Goal: Task Accomplishment & Management: Manage account settings

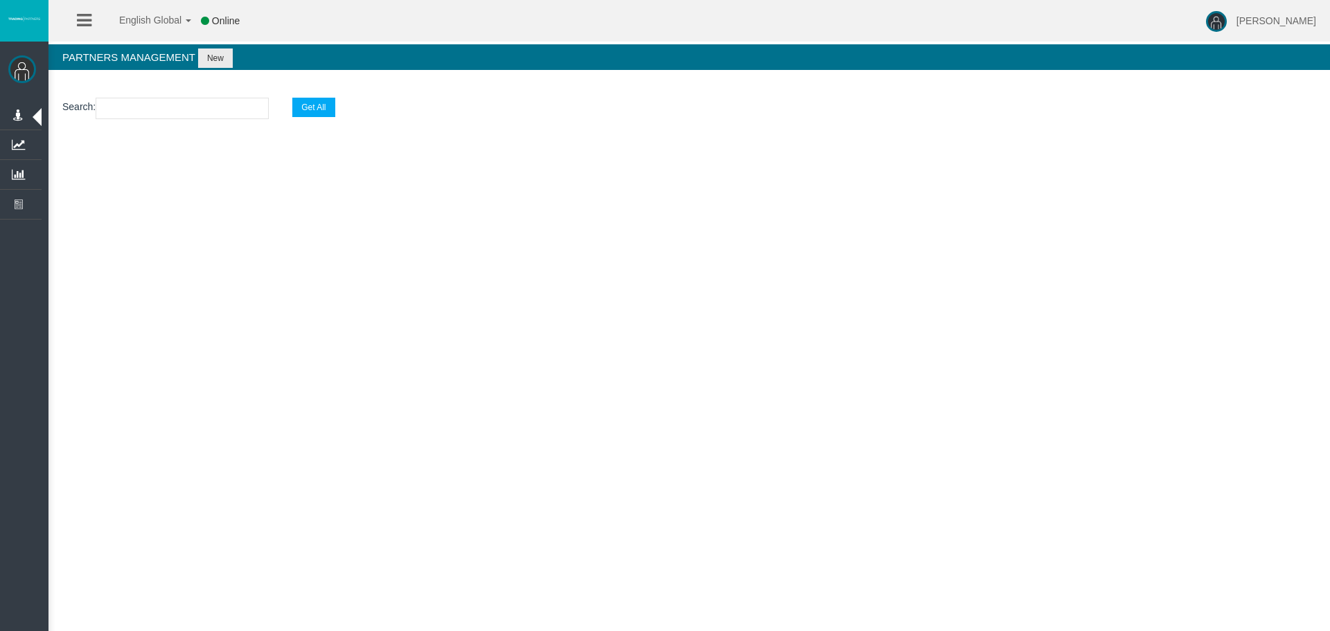
click at [161, 97] on section "Search : Get All" at bounding box center [689, 112] width 1282 height 56
click at [164, 105] on input "text" at bounding box center [182, 108] width 173 height 21
paste input "IB47gbr"
type input "IB47gbr"
click at [321, 101] on button "Get All" at bounding box center [313, 107] width 42 height 19
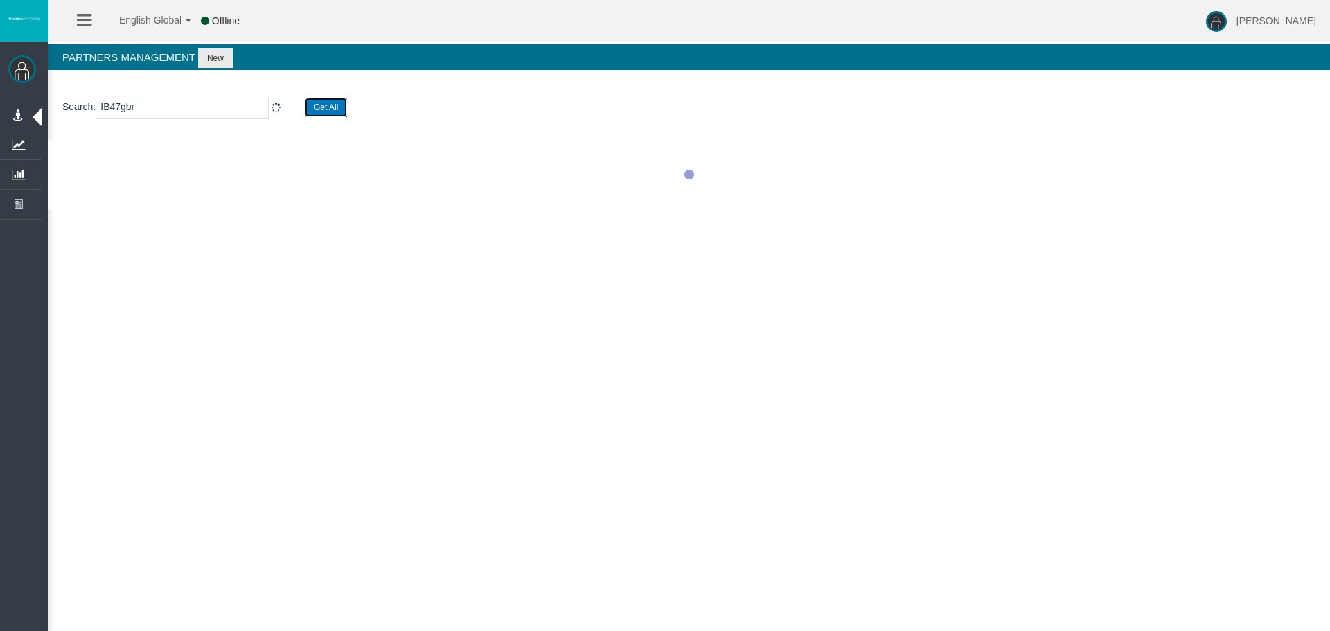
select select "25"
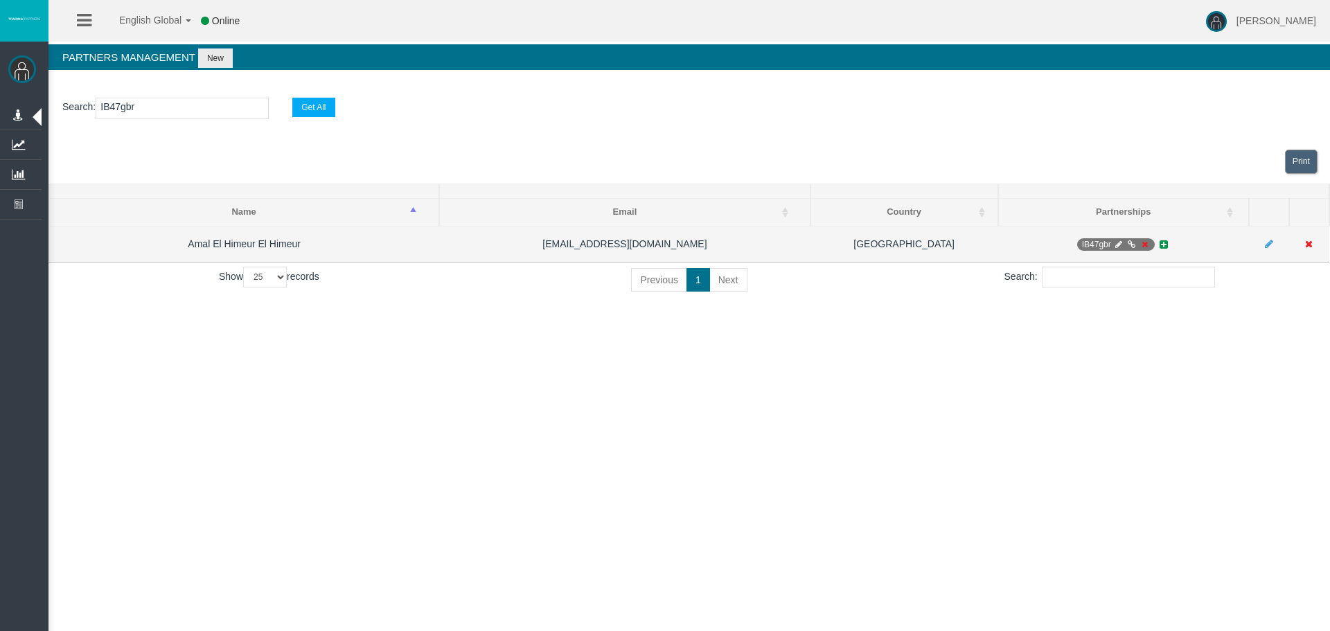
click at [1115, 244] on icon at bounding box center [1118, 244] width 10 height 8
select select "0"
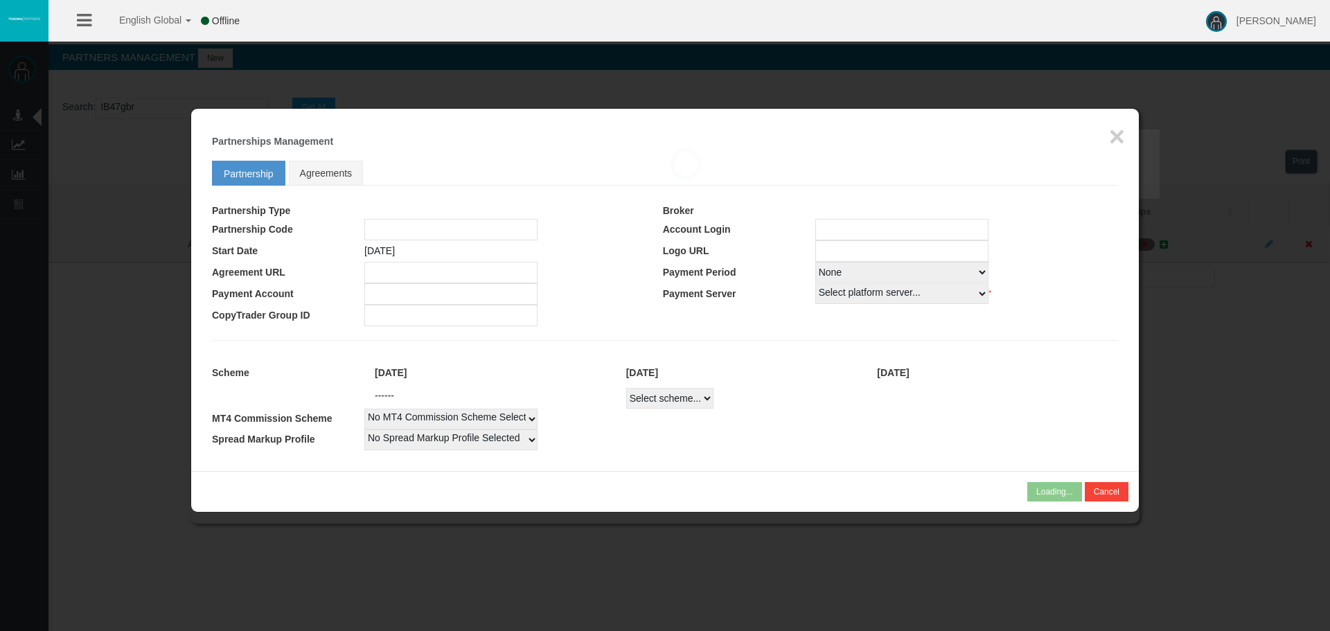
type input "IB47gbr"
type input "15147429"
select select "1"
type input "15147429"
select select "1"
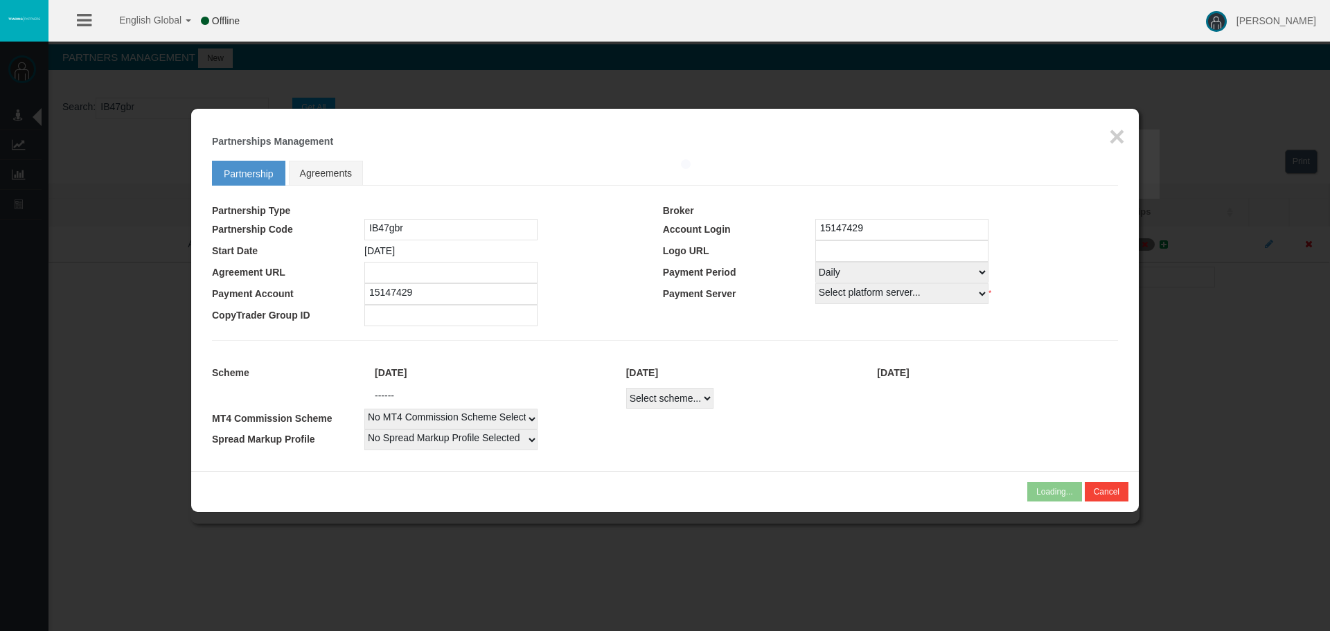
select select
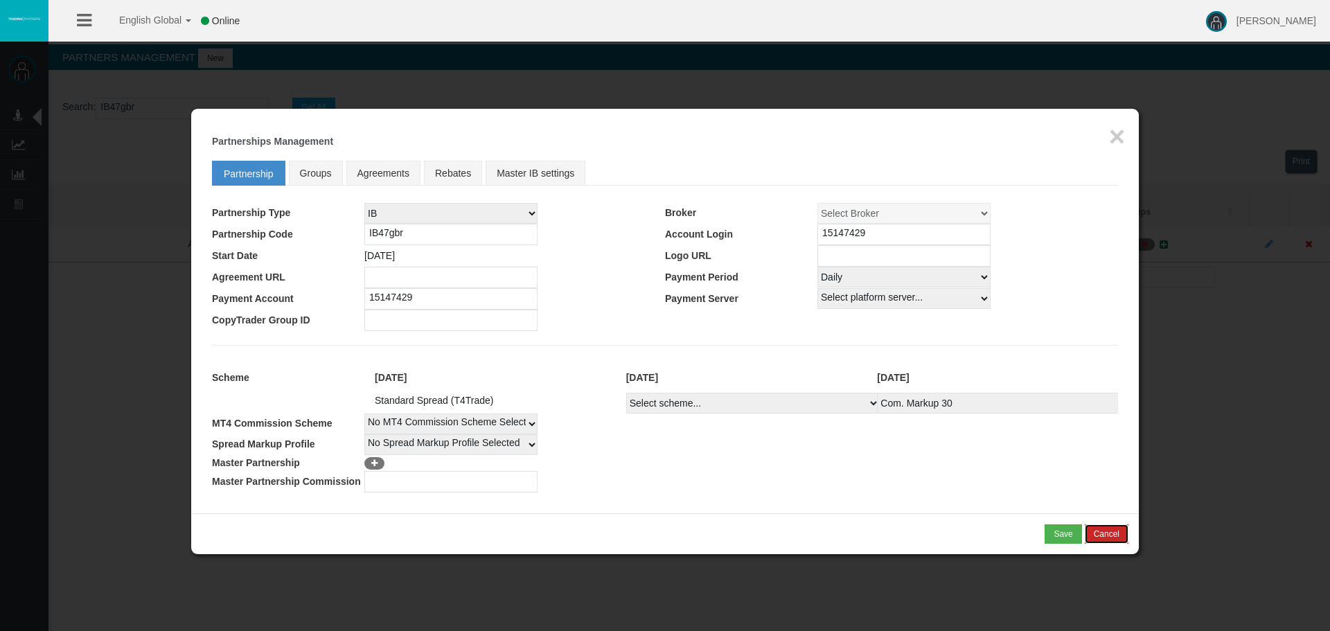
click at [1114, 535] on button "Cancel" at bounding box center [1107, 533] width 44 height 19
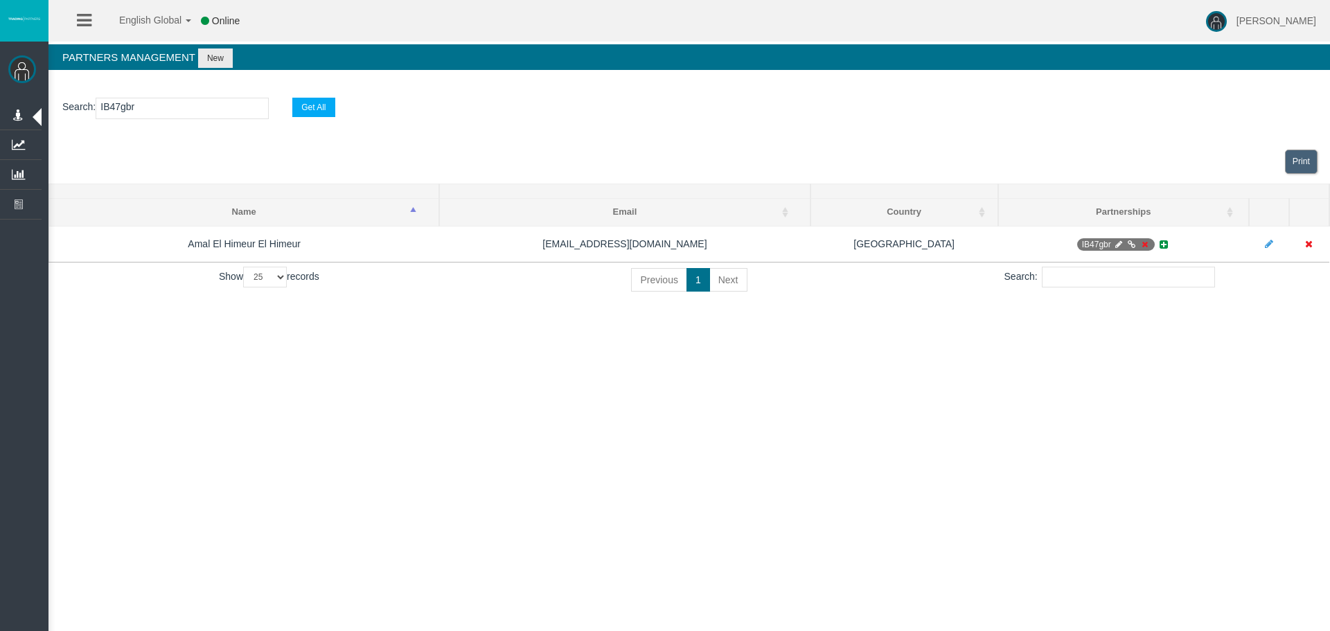
click at [252, 130] on section "Search : IB47gbr Get All" at bounding box center [689, 112] width 1282 height 56
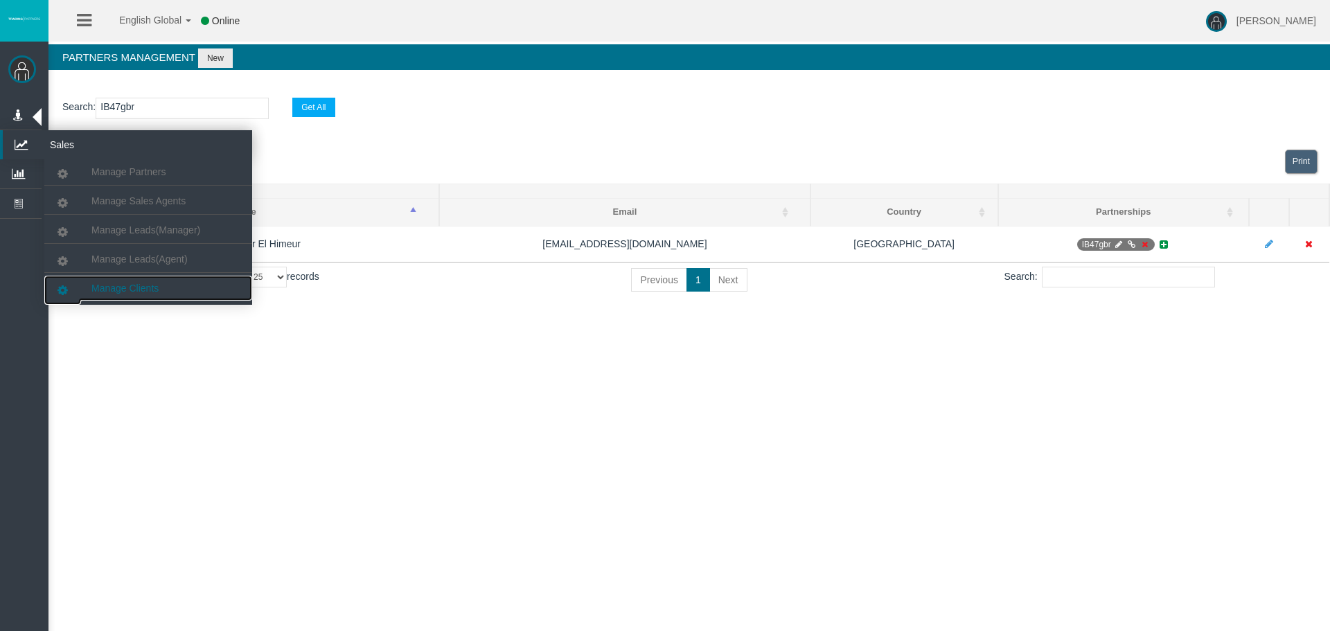
click at [111, 276] on link "Manage Clients" at bounding box center [148, 288] width 208 height 25
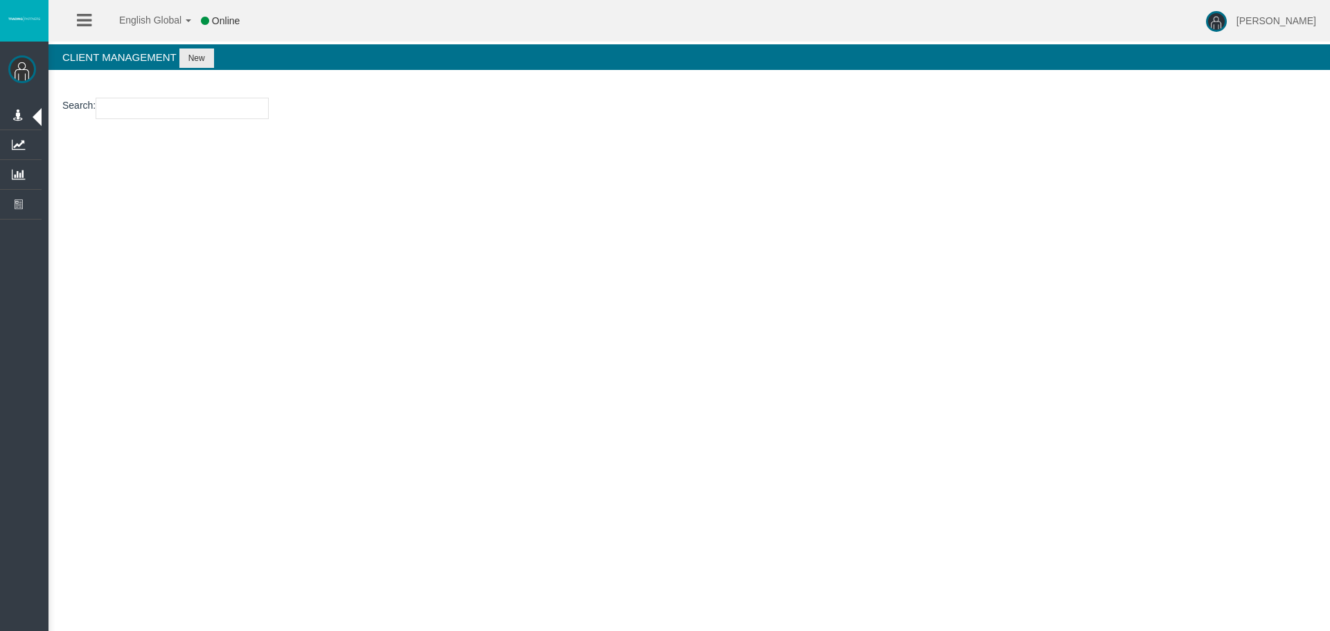
drag, startPoint x: 177, startPoint y: 120, endPoint x: 181, endPoint y: 113, distance: 7.7
click at [179, 120] on section "Search :" at bounding box center [689, 112] width 1282 height 56
click at [182, 111] on input "number" at bounding box center [182, 108] width 173 height 21
click at [172, 103] on input "number" at bounding box center [182, 108] width 173 height 21
paste input "19201537"
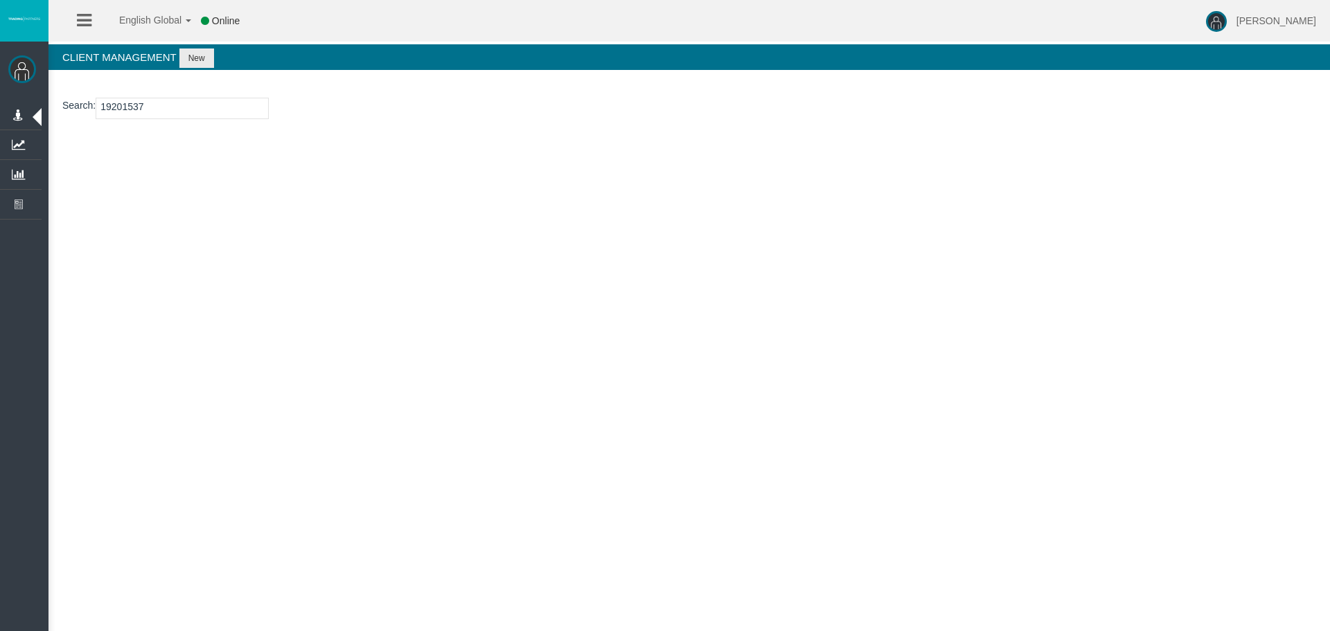
type input "19201537"
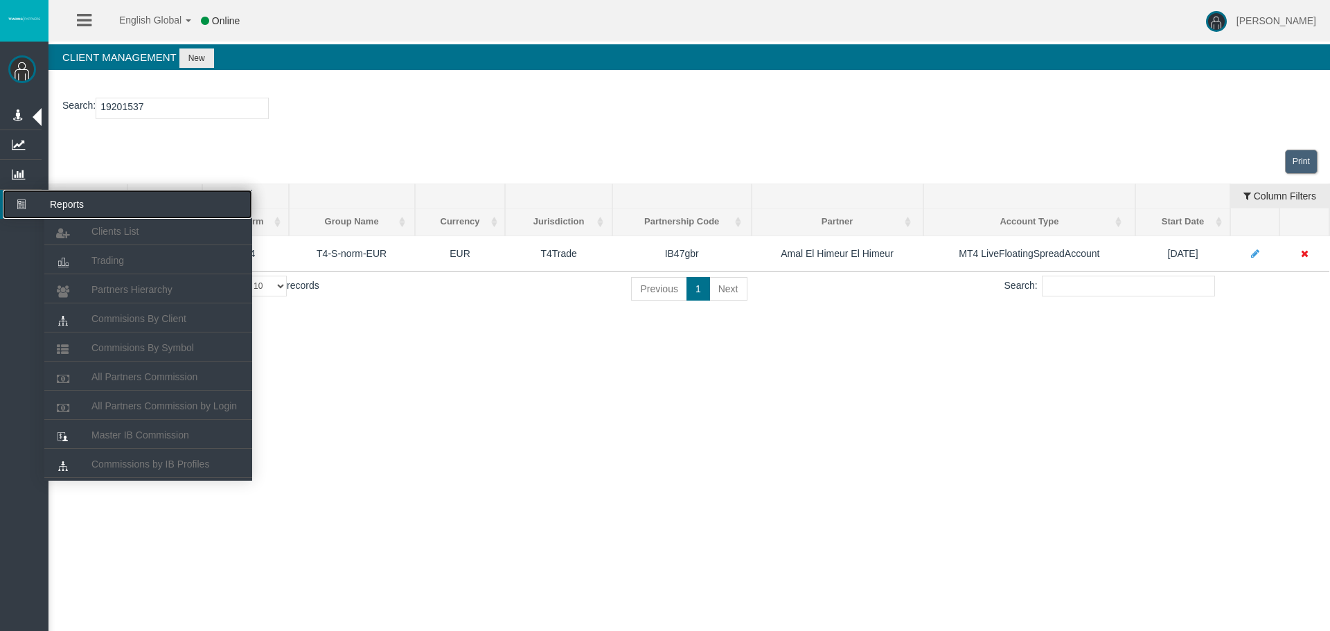
click at [20, 200] on icon at bounding box center [21, 204] width 37 height 29
click at [141, 319] on span "Commisions By Client" at bounding box center [138, 318] width 95 height 11
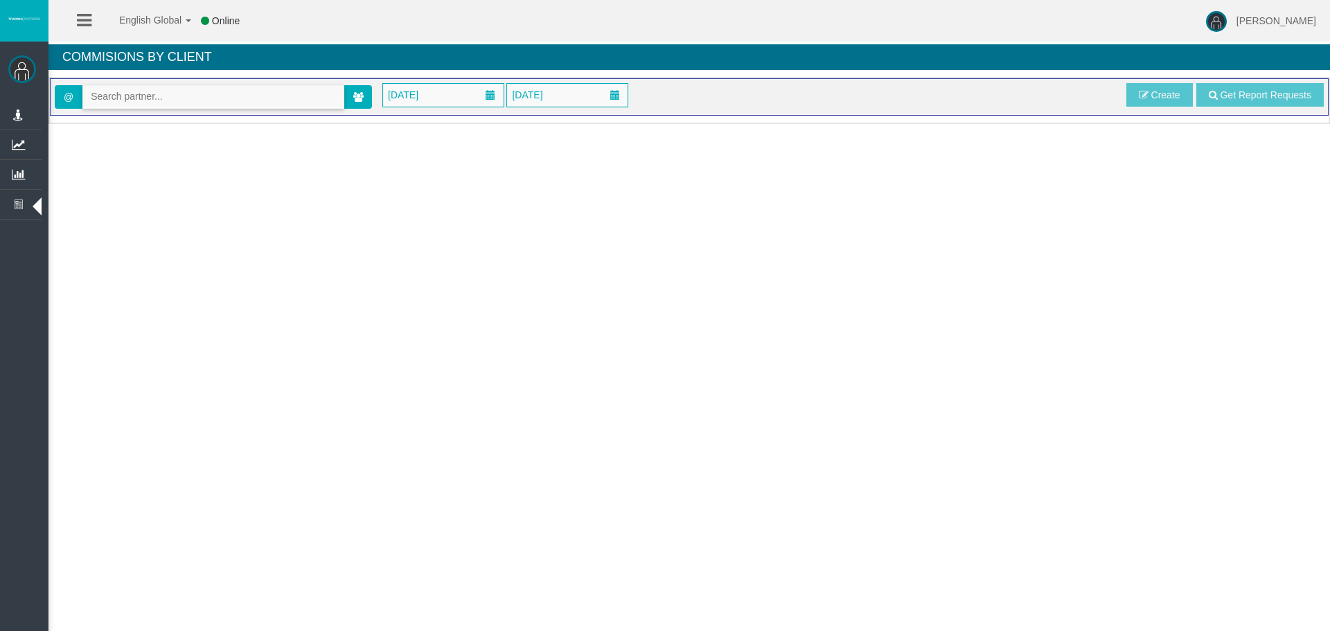
click at [186, 91] on input "text" at bounding box center [213, 96] width 260 height 21
click at [161, 100] on input "text" at bounding box center [213, 96] width 260 height 21
paste input "19201537"
click at [220, 91] on input "19201537" at bounding box center [213, 96] width 260 height 21
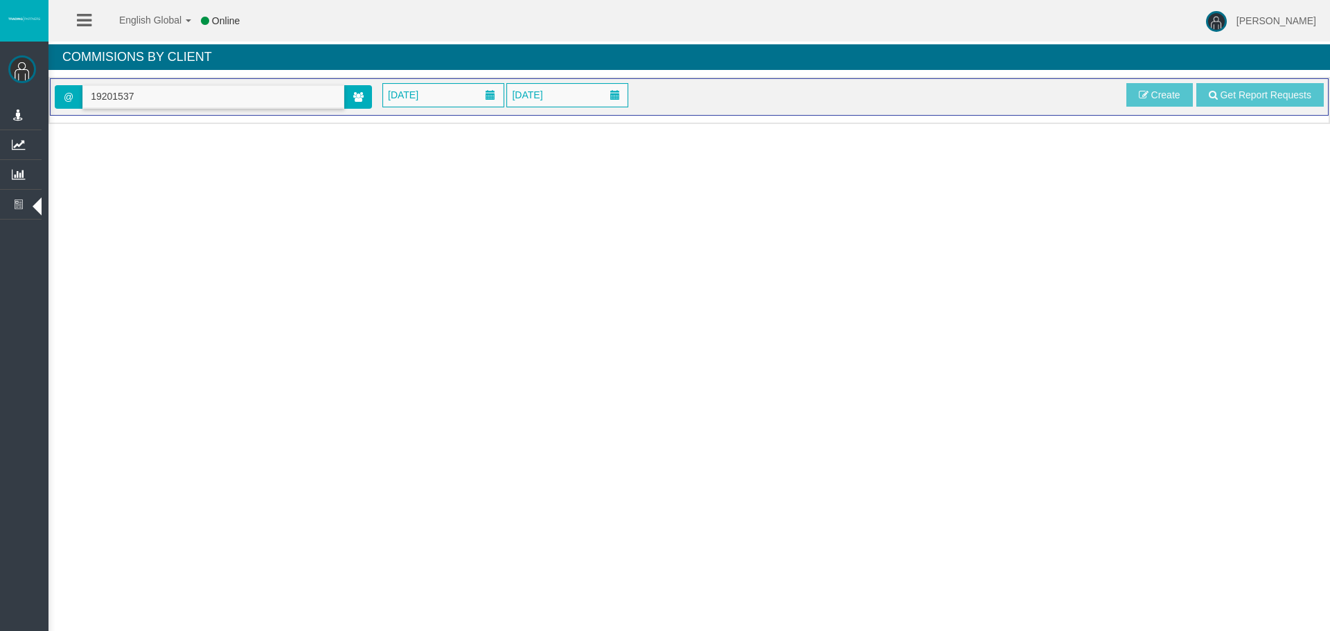
click at [220, 91] on input "19201537" at bounding box center [213, 96] width 260 height 21
paste input "IB47gbr"
click at [296, 99] on input "IB47gbr" at bounding box center [213, 96] width 260 height 21
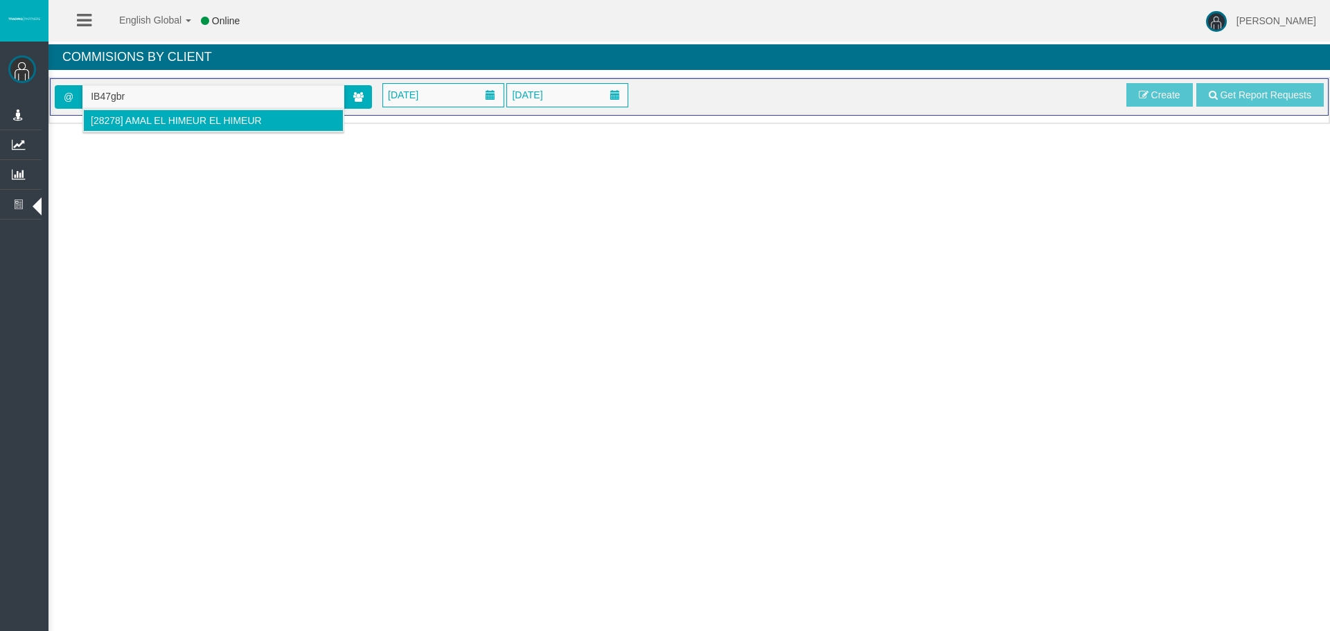
click at [268, 114] on li "[28278] Amal El Himeur El Himeur" at bounding box center [213, 120] width 260 height 22
type input "[EMAIL_ADDRESS][DOMAIN_NAME]"
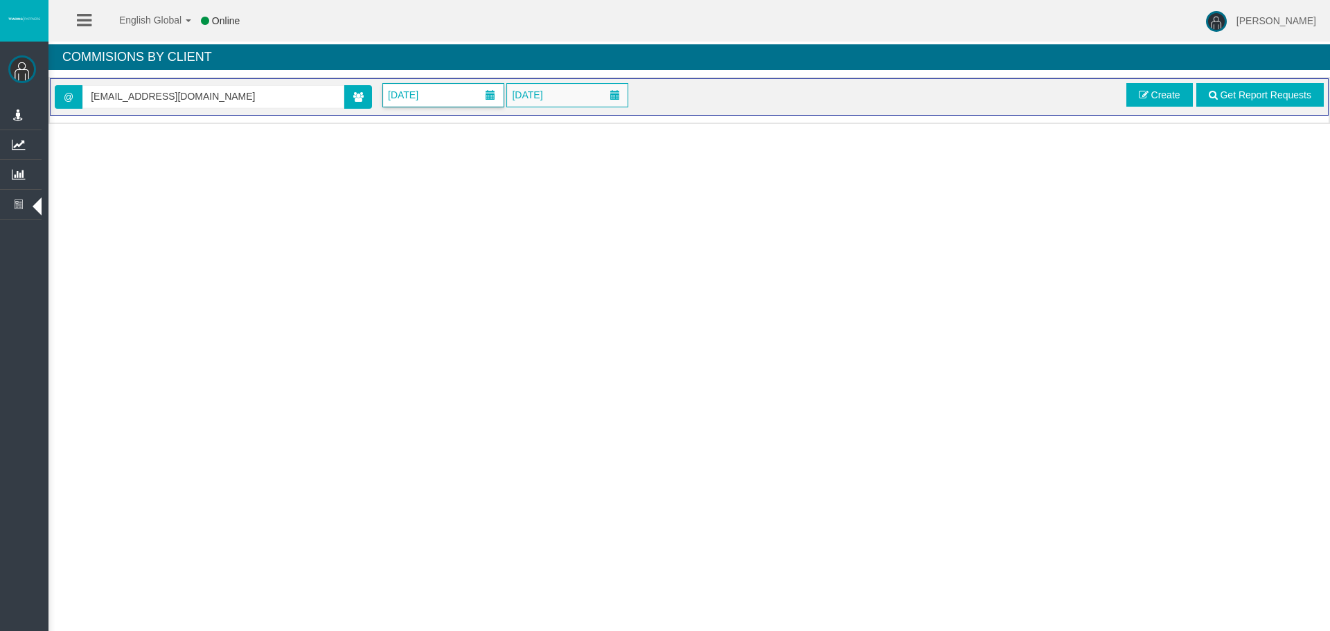
click at [423, 98] on span "[DATE]" at bounding box center [403, 94] width 39 height 19
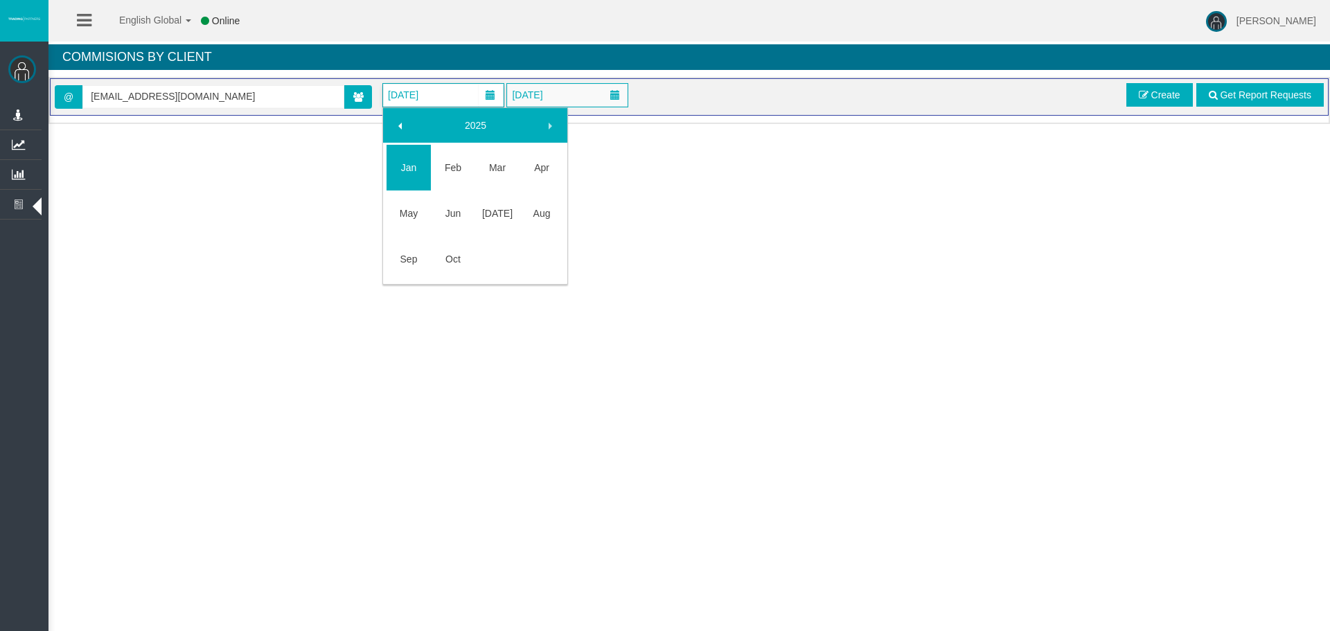
click at [417, 127] on link "2025" at bounding box center [475, 125] width 119 height 25
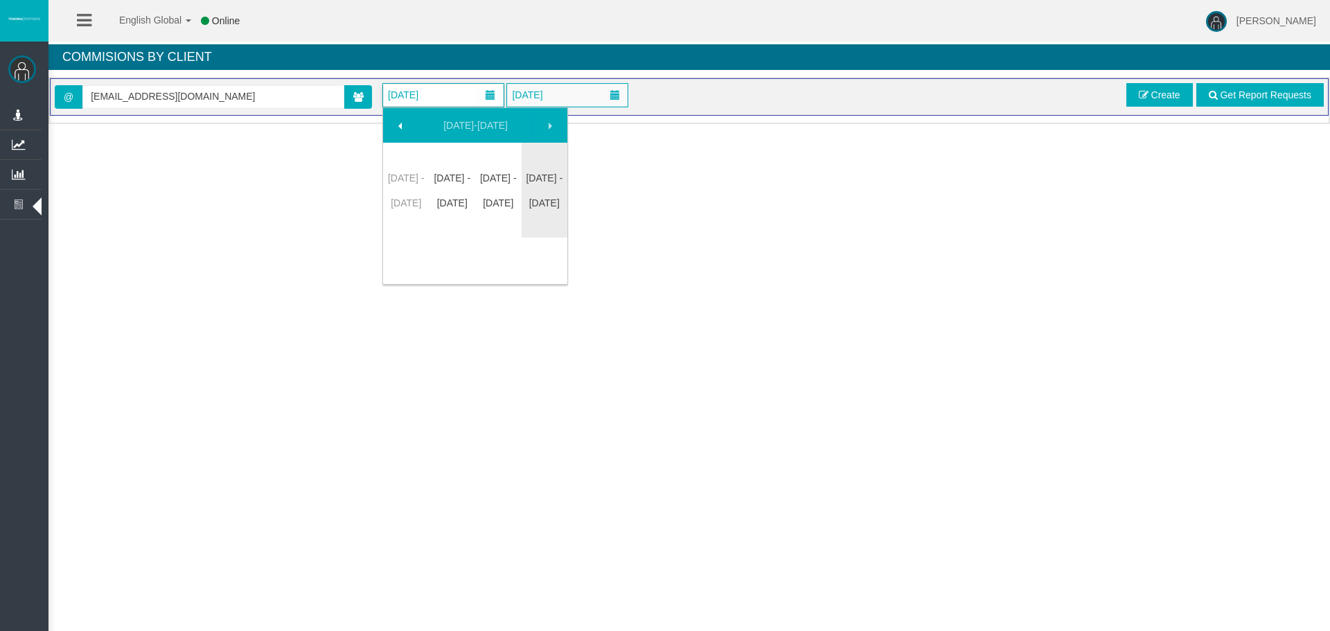
click at [417, 127] on link "[DATE]-[DATE]" at bounding box center [475, 125] width 119 height 25
click at [526, 200] on link "[DATE] - [DATE]" at bounding box center [542, 193] width 44 height 50
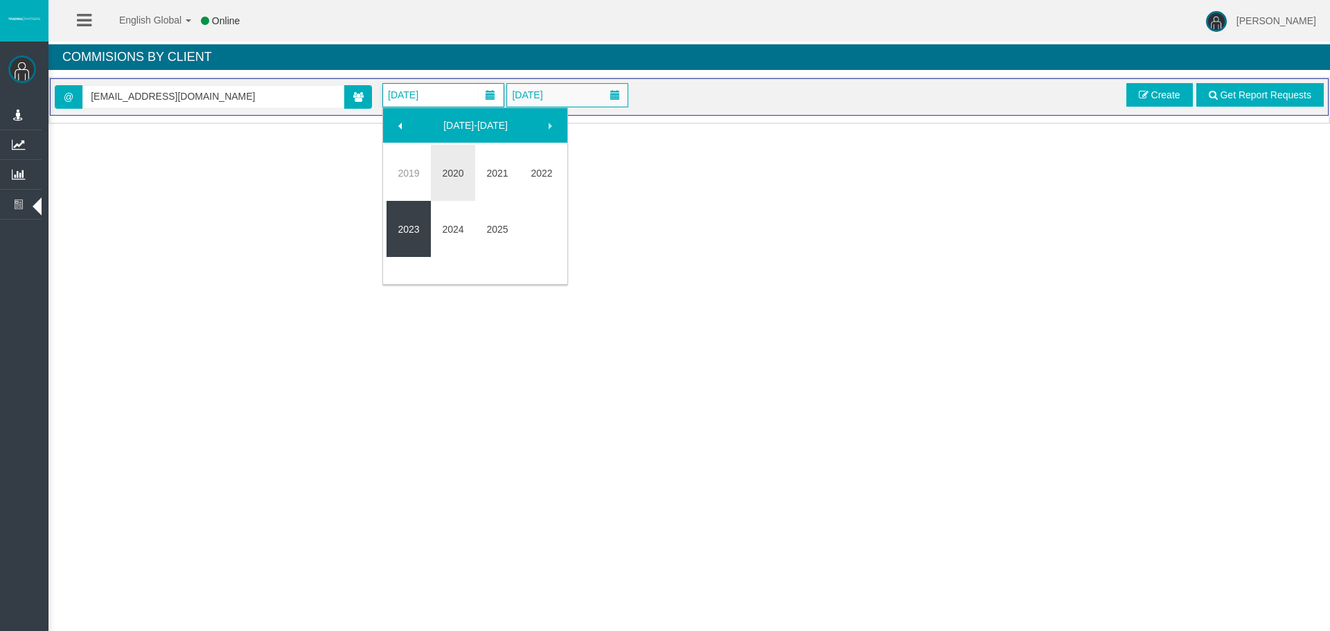
click at [415, 217] on link "2023" at bounding box center [409, 229] width 44 height 25
click at [406, 213] on link "May" at bounding box center [409, 213] width 44 height 25
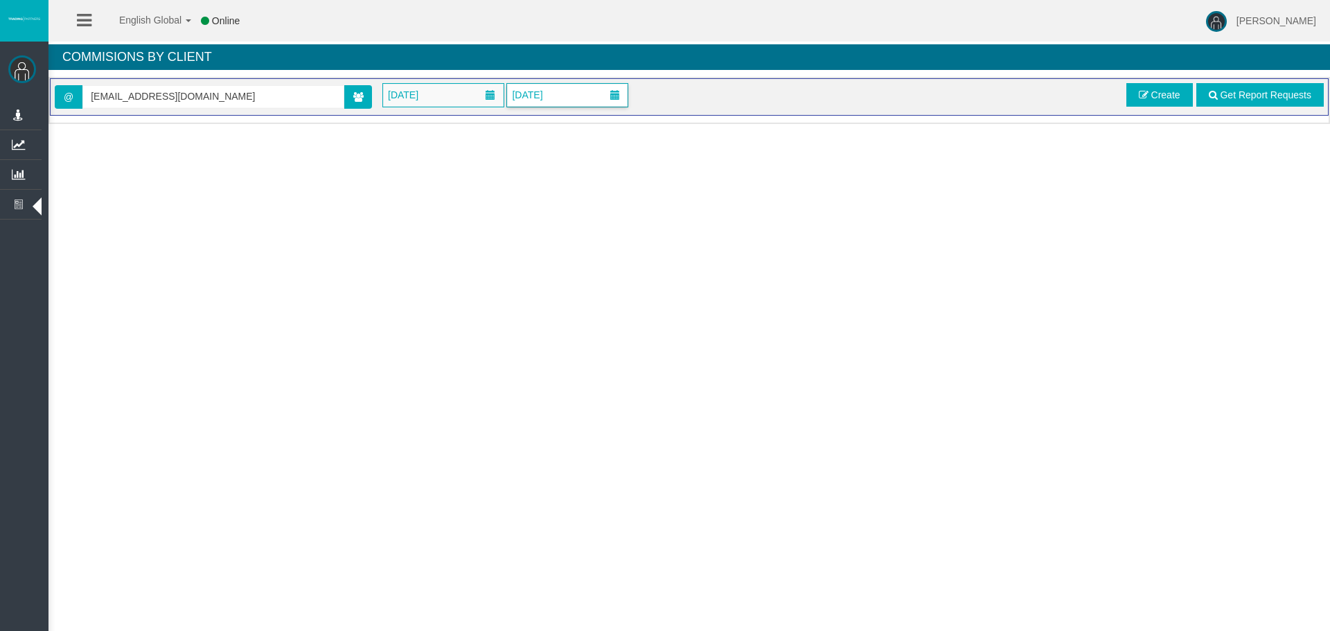
click at [543, 88] on span "[DATE]" at bounding box center [527, 94] width 39 height 19
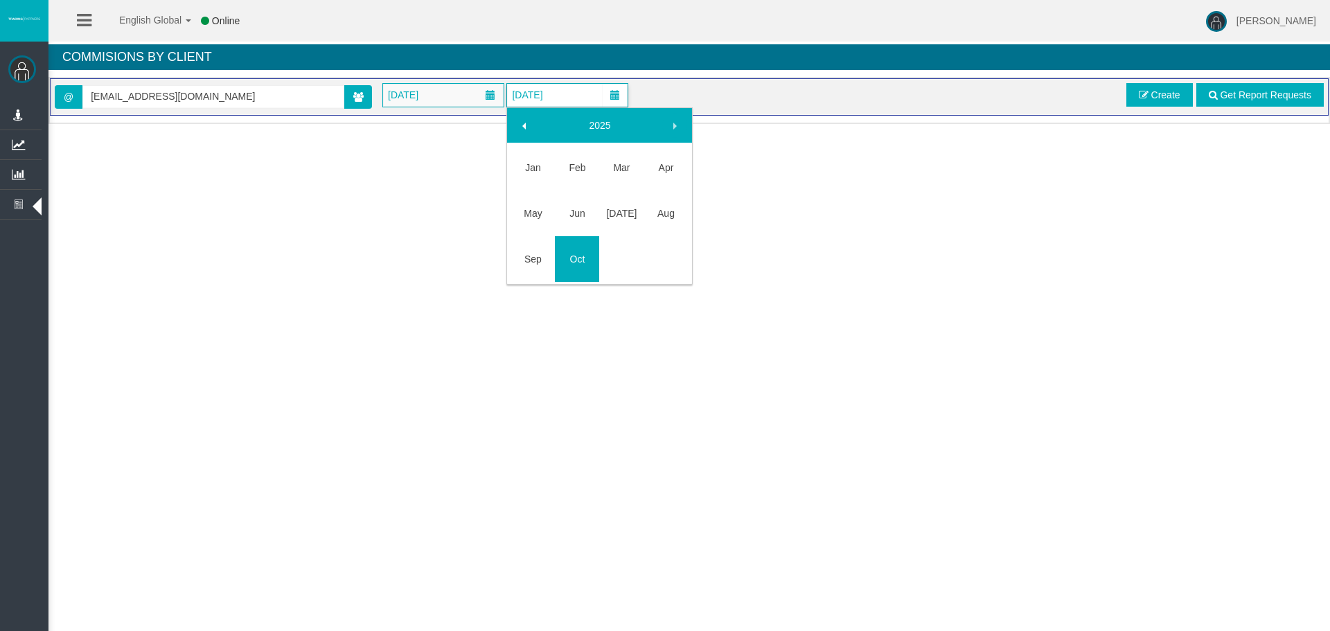
click at [678, 123] on span at bounding box center [674, 126] width 11 height 11
click at [584, 251] on link "Oct" at bounding box center [577, 259] width 44 height 25
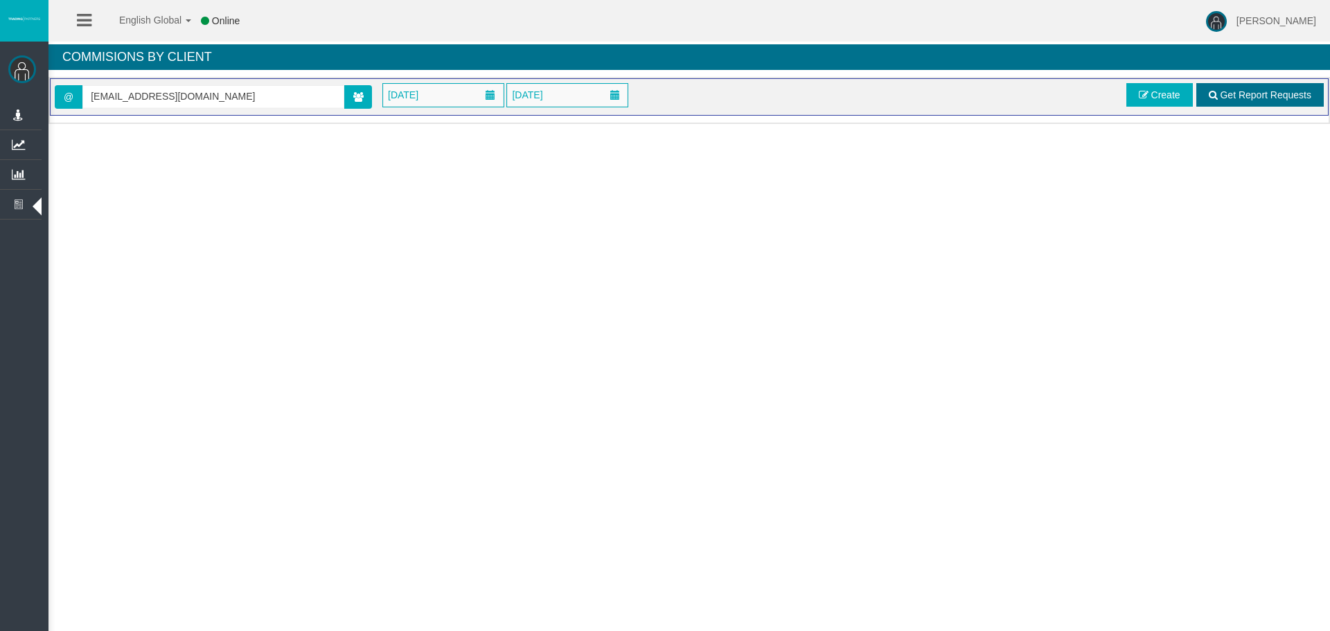
click at [1232, 87] on link "Get Report Requests" at bounding box center [1259, 95] width 127 height 24
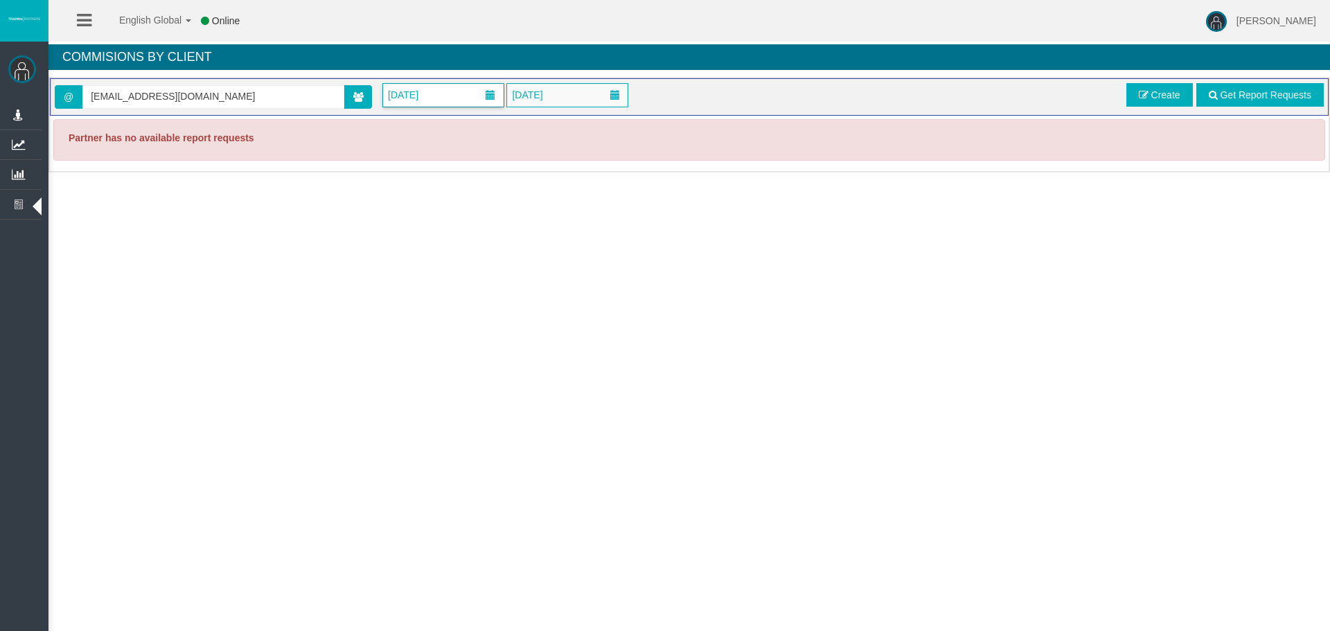
click at [456, 95] on span "[DATE]" at bounding box center [443, 95] width 121 height 23
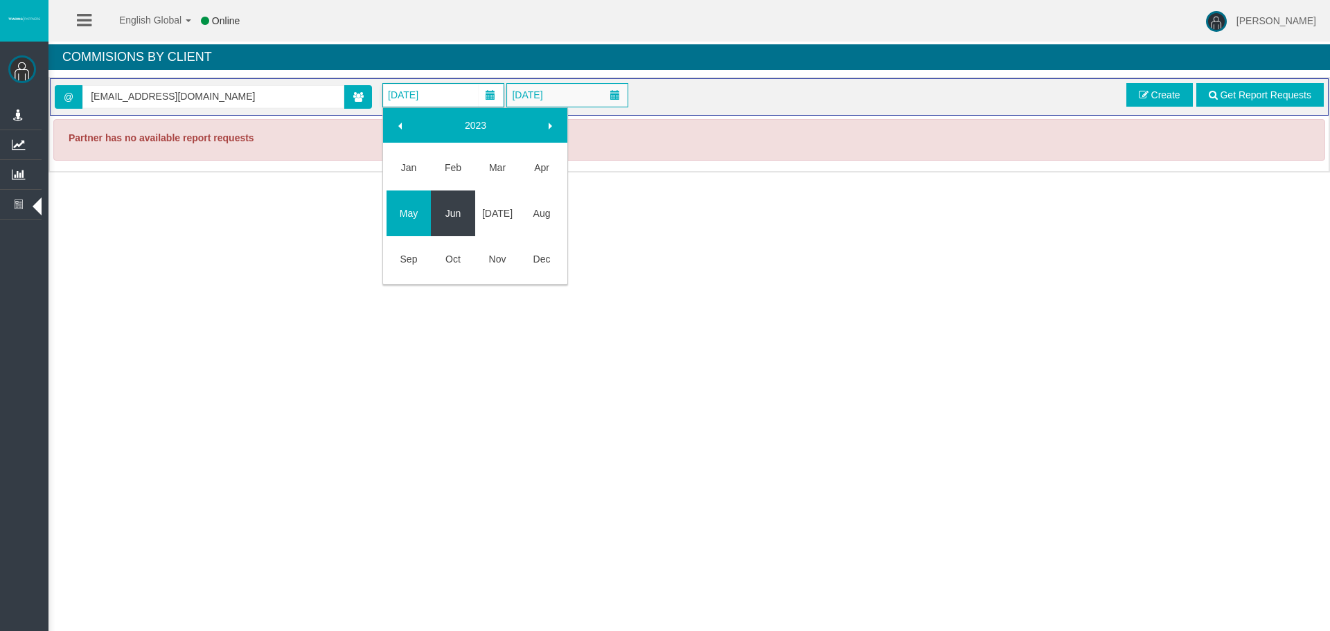
click at [450, 216] on link "Jun" at bounding box center [453, 213] width 44 height 25
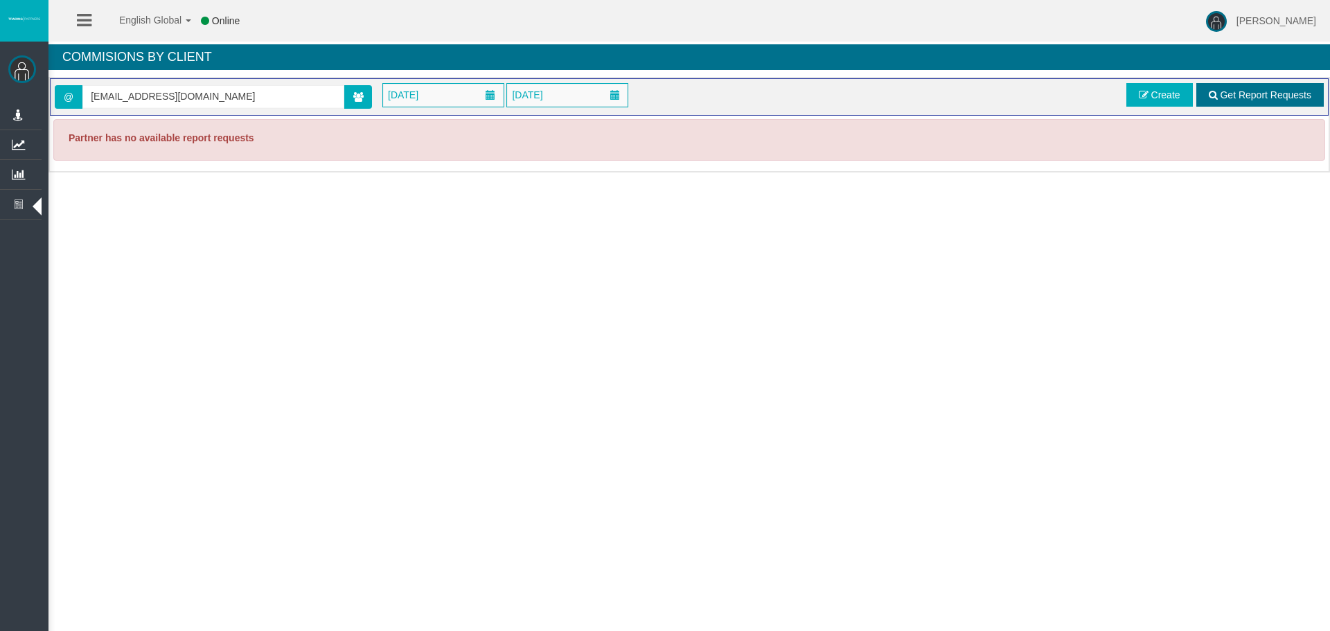
click at [1297, 99] on span "Get Report Requests" at bounding box center [1265, 94] width 91 height 11
click at [415, 93] on span "[DATE]" at bounding box center [403, 94] width 39 height 19
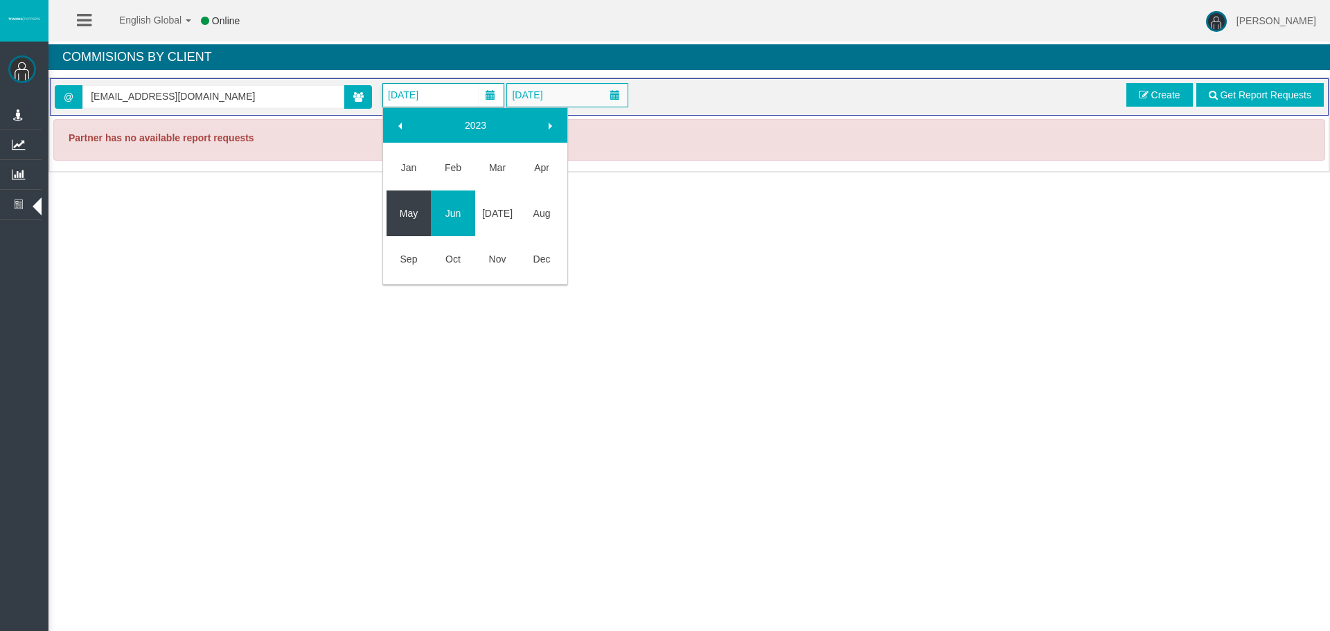
click at [396, 215] on link "May" at bounding box center [409, 213] width 44 height 25
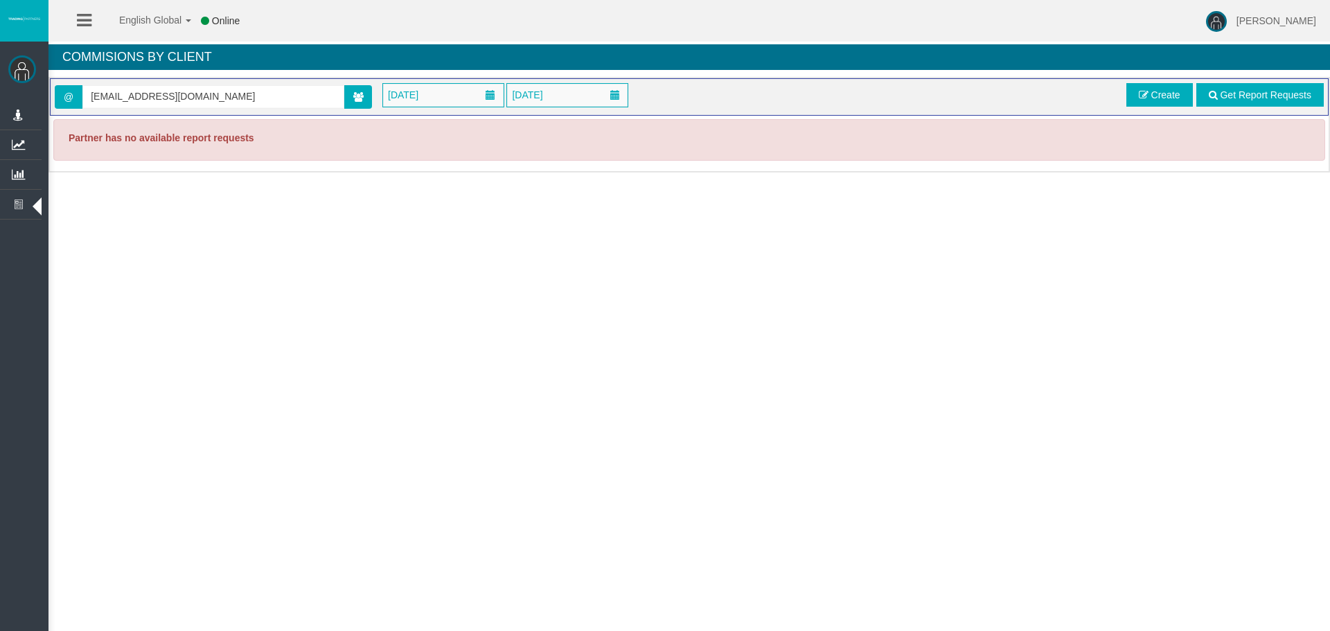
click at [558, 77] on div "Loading... @ [EMAIL_ADDRESS][DOMAIN_NAME] [DATE] [DATE] Get Report Requests Cre…" at bounding box center [689, 125] width 1282 height 96
click at [547, 96] on span "[DATE]" at bounding box center [527, 94] width 39 height 19
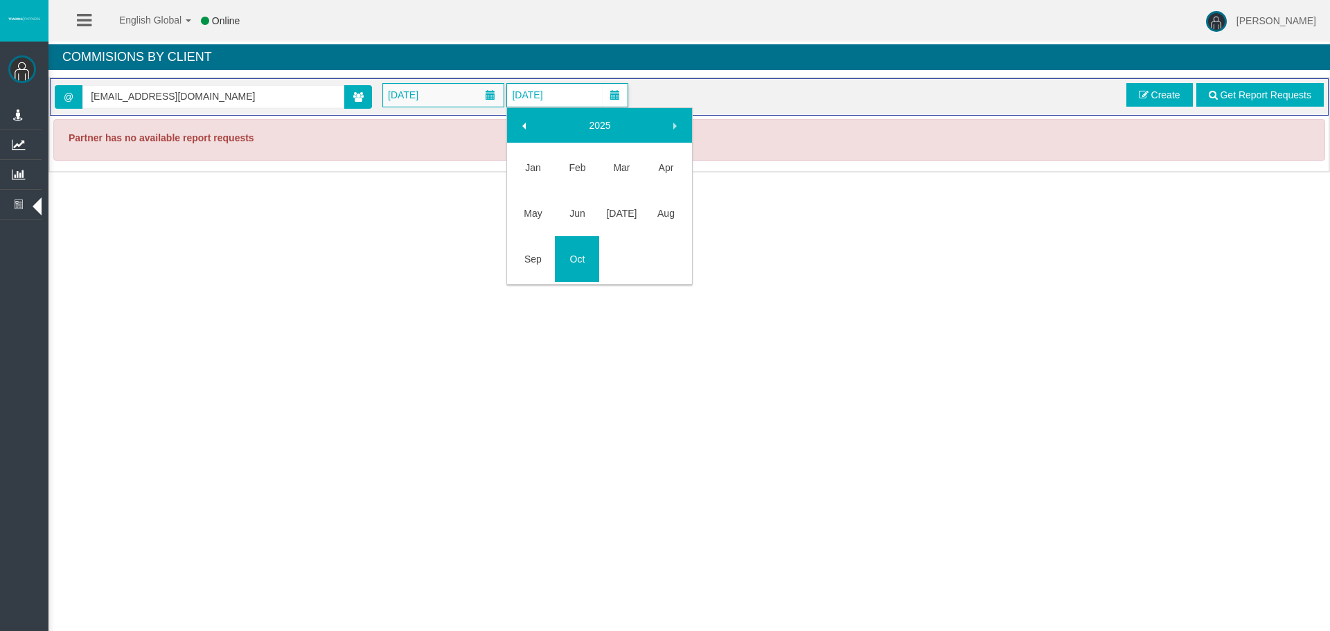
click at [533, 121] on link at bounding box center [524, 125] width 25 height 25
click at [574, 250] on link "Oct" at bounding box center [577, 254] width 44 height 25
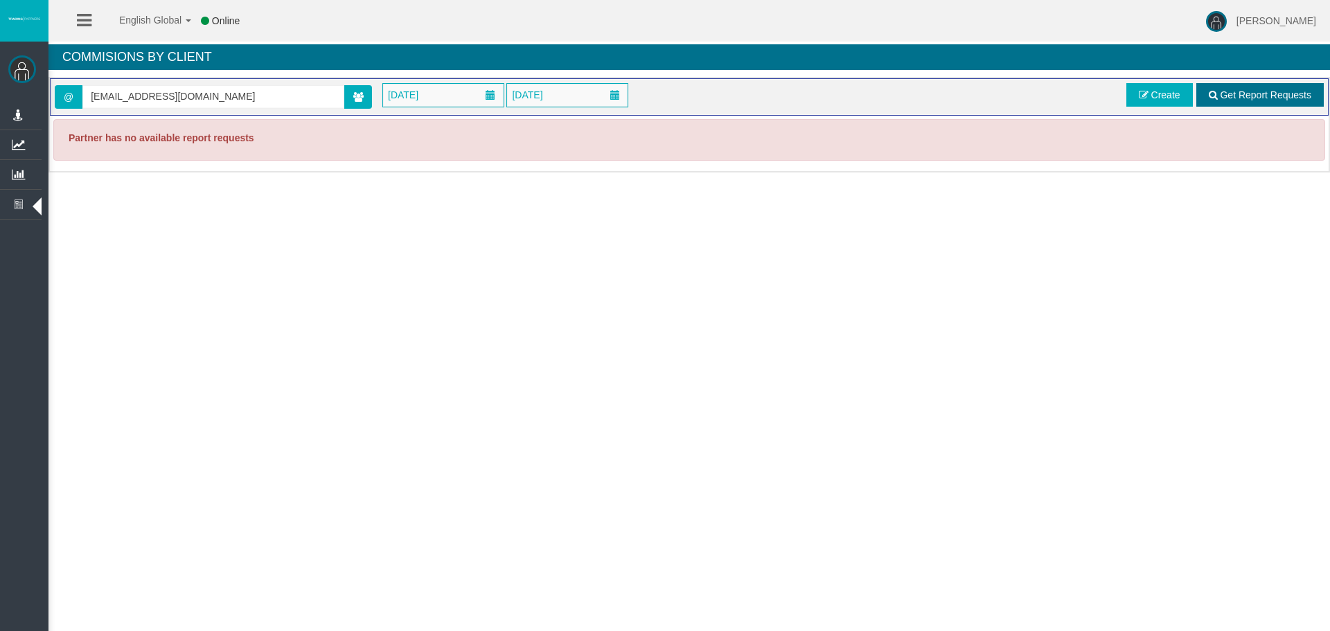
click at [1225, 87] on link "Get Report Requests" at bounding box center [1259, 95] width 127 height 24
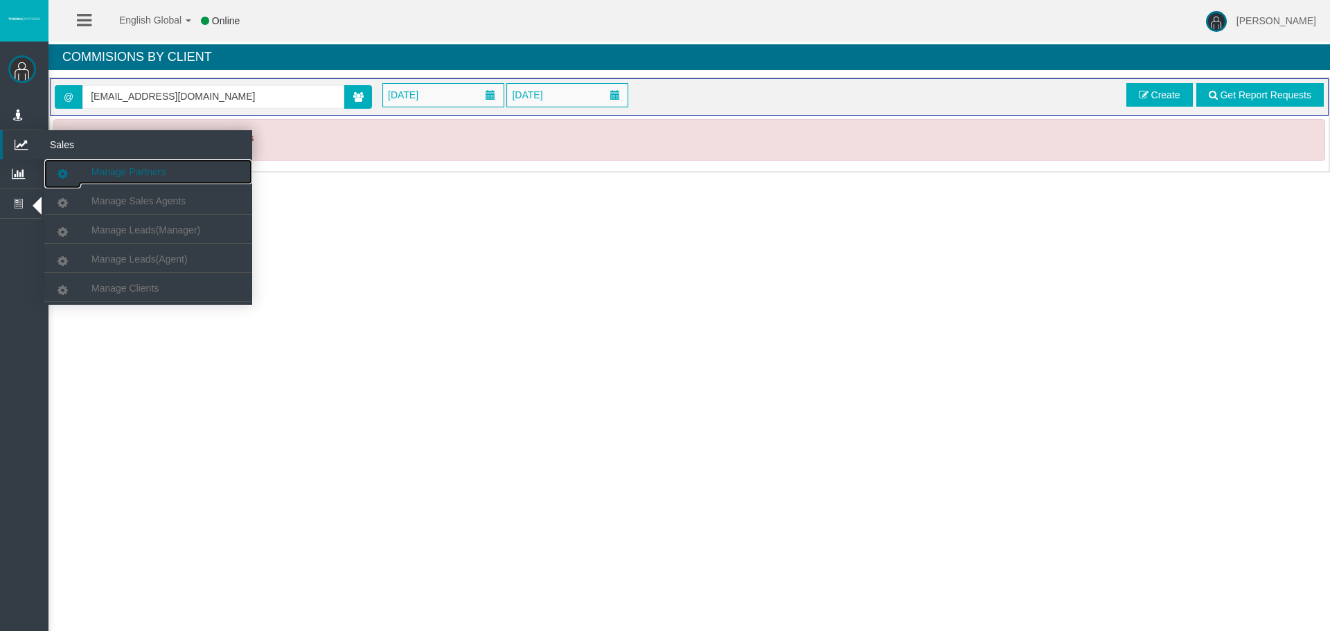
click at [125, 167] on span "Manage Partners" at bounding box center [128, 171] width 74 height 11
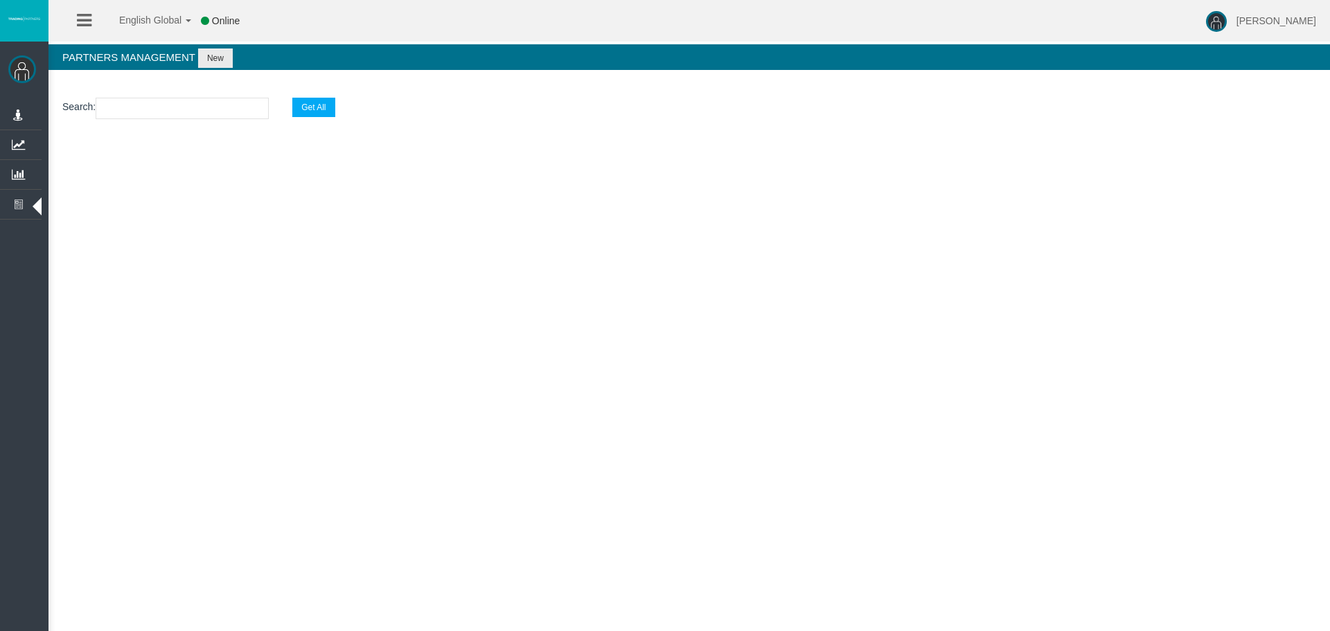
click at [155, 114] on input "text" at bounding box center [182, 108] width 173 height 21
paste input "IBruwcx"
click at [252, 103] on input "IBruwcx" at bounding box center [182, 108] width 173 height 21
type input "IBruwcx"
click at [309, 108] on button "Get All" at bounding box center [313, 107] width 42 height 19
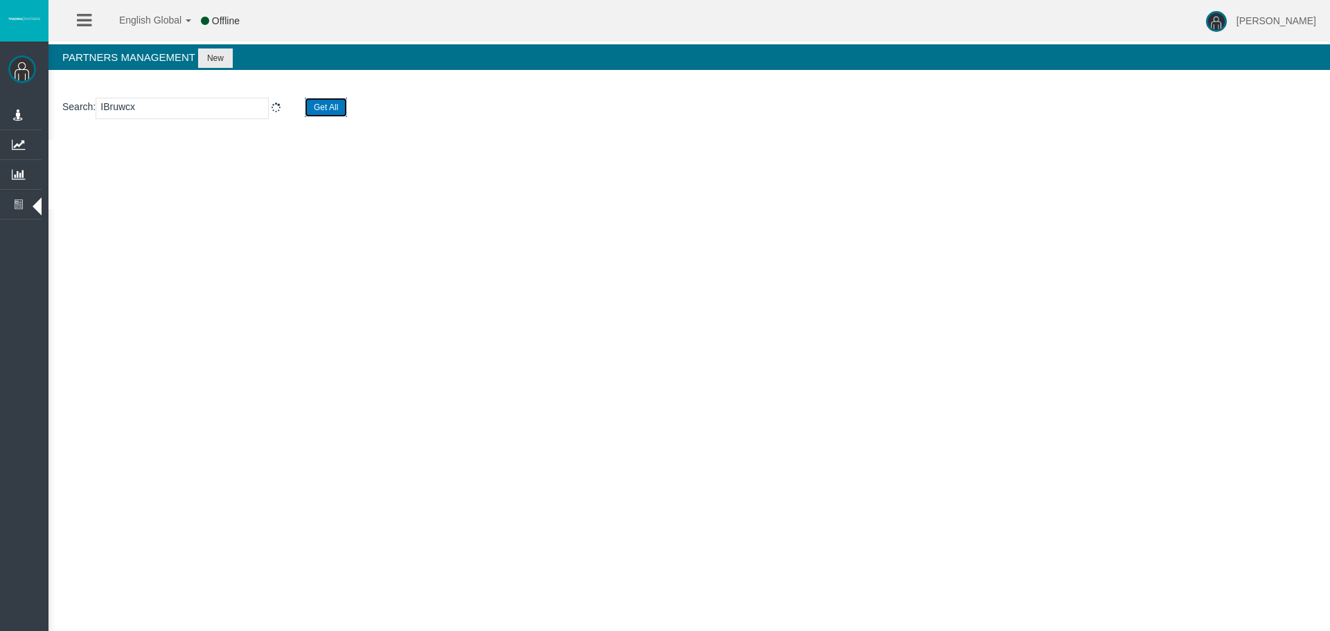
select select "25"
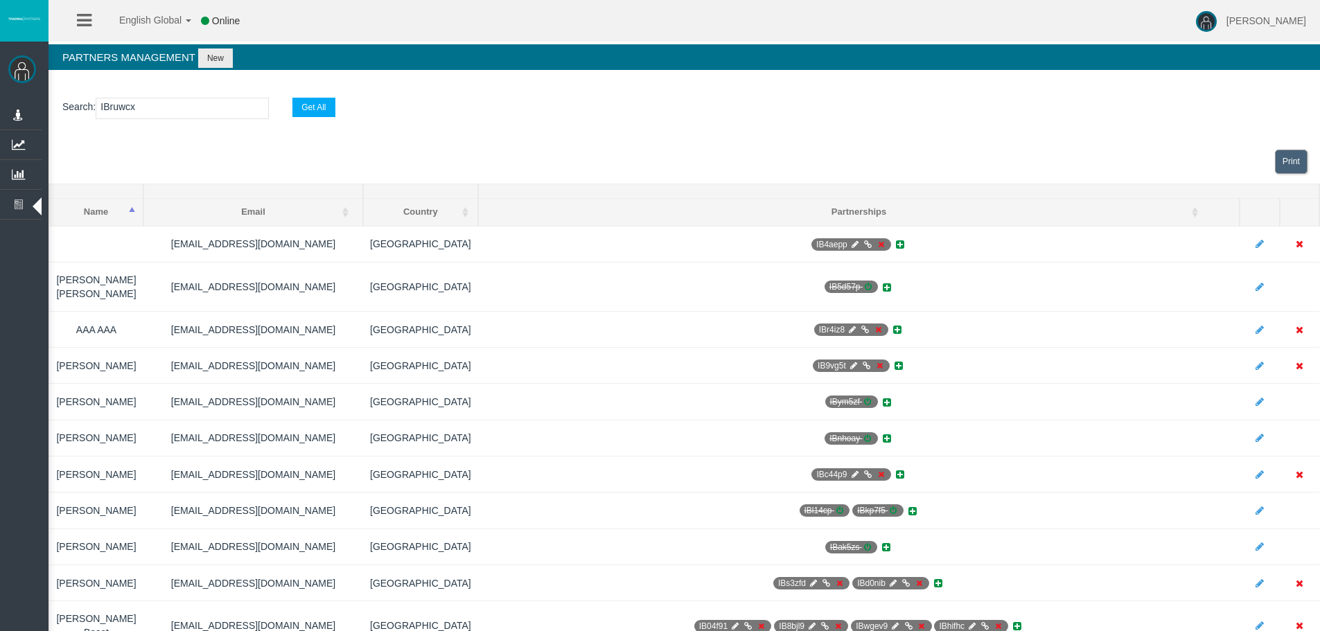
click at [195, 88] on section "Search : IBruwcx Get All" at bounding box center [683, 112] width 1271 height 56
click at [189, 110] on input "IBruwcx" at bounding box center [182, 108] width 173 height 21
paste input "47gbr"
type input "IB47gbr"
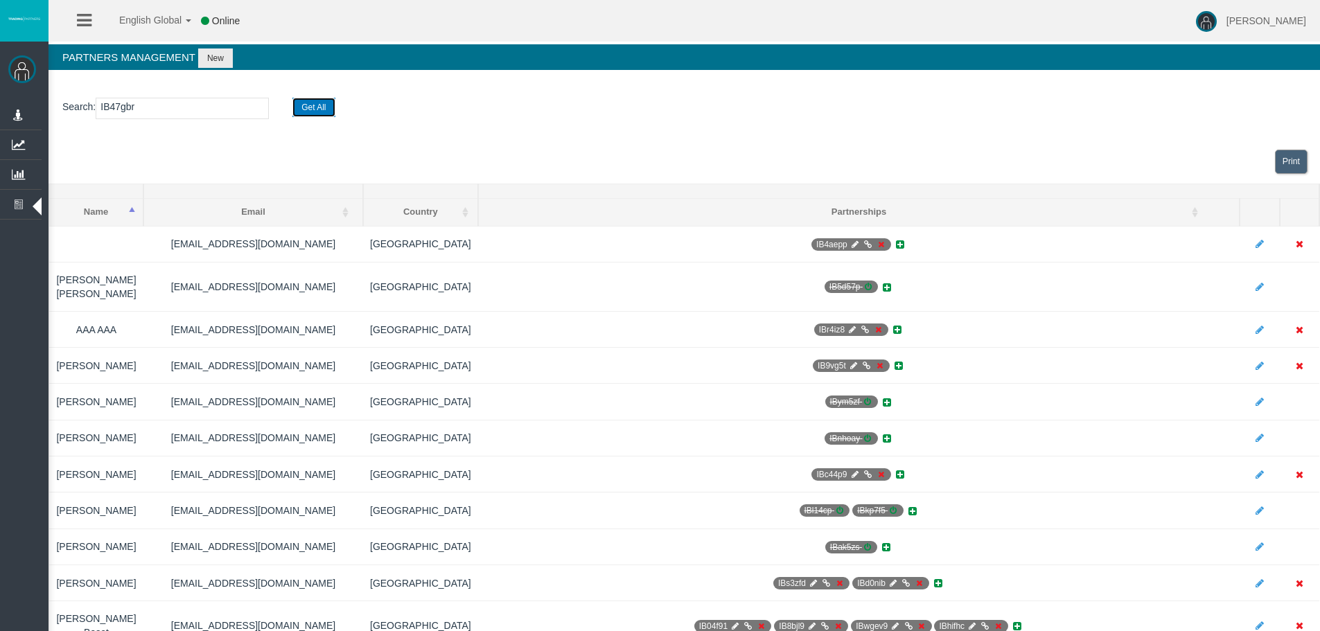
click at [308, 104] on button "Get All" at bounding box center [313, 107] width 42 height 19
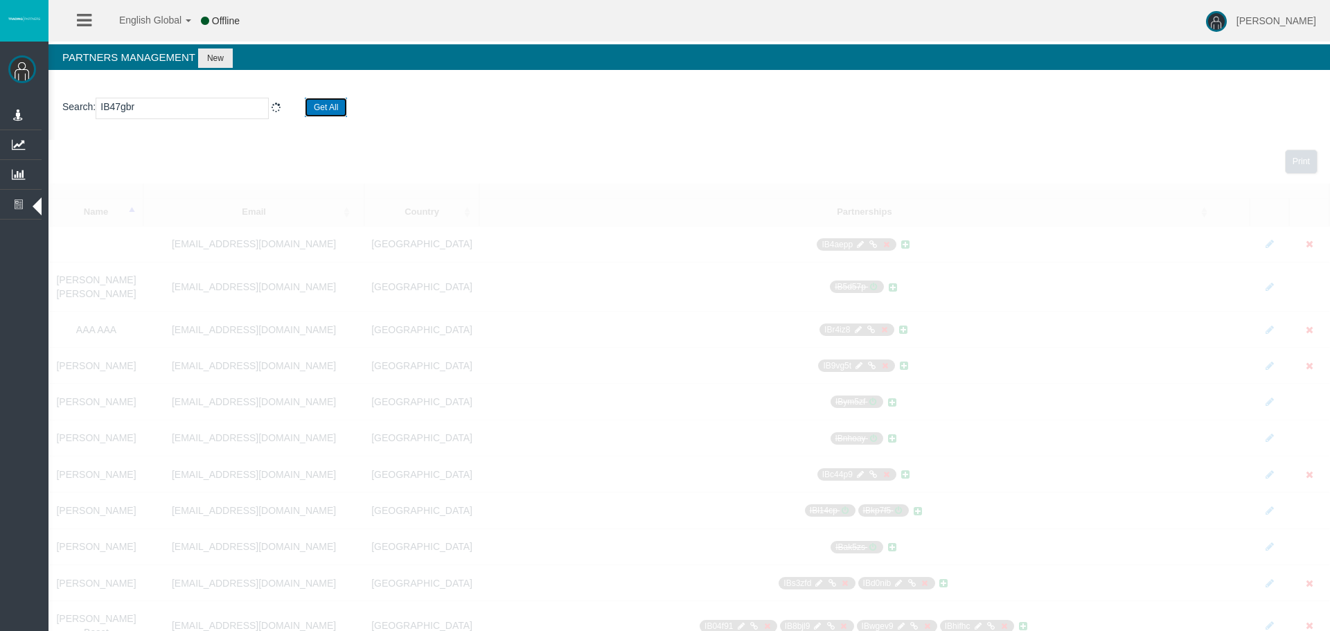
select select "25"
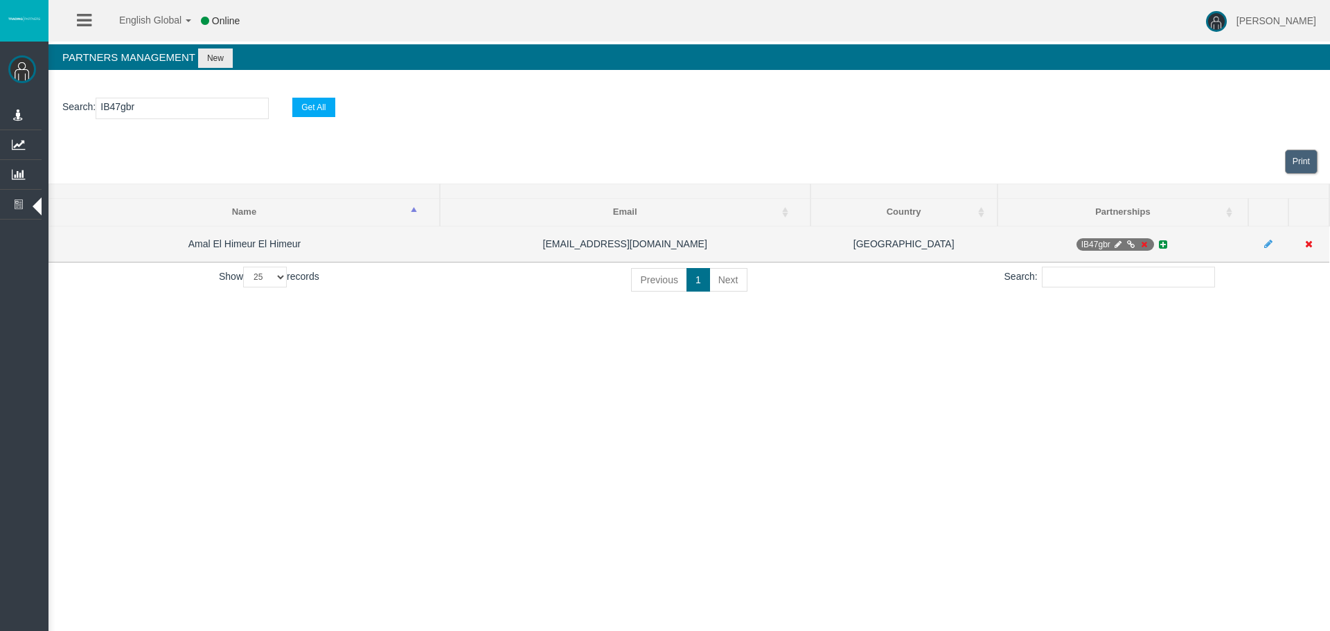
click at [1118, 241] on icon at bounding box center [1118, 244] width 10 height 8
select select "0"
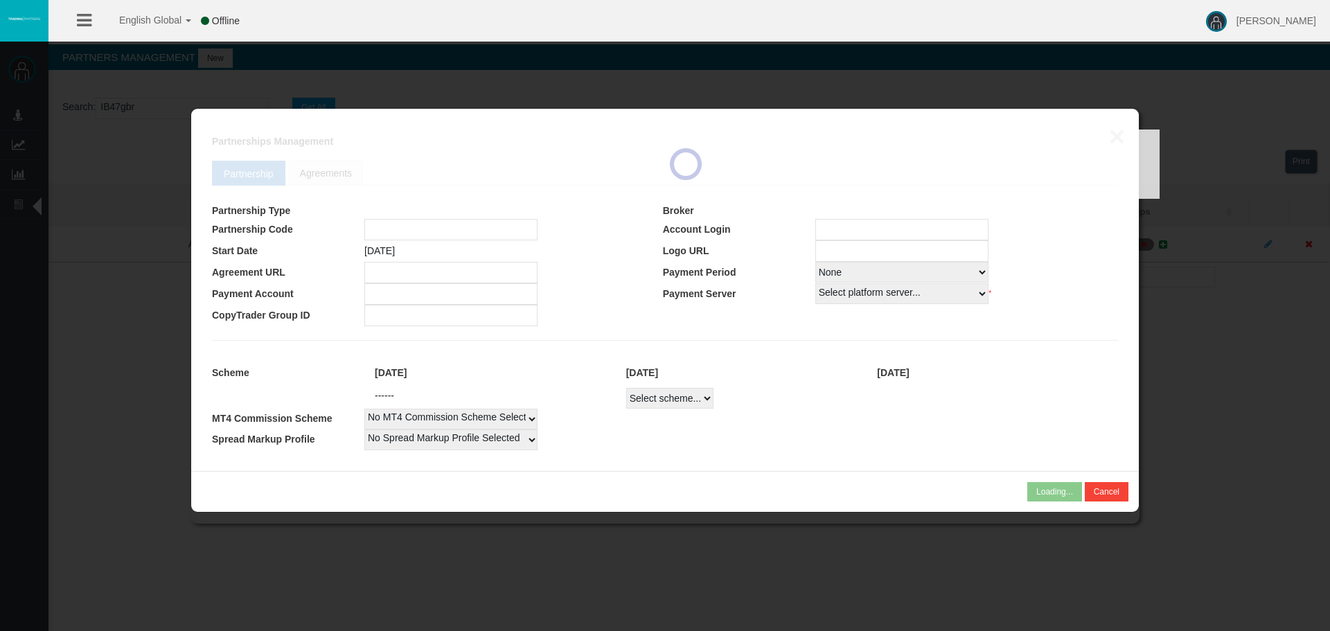
type input "IB47gbr"
type input "15147429"
select select "1"
type input "15147429"
select select "1"
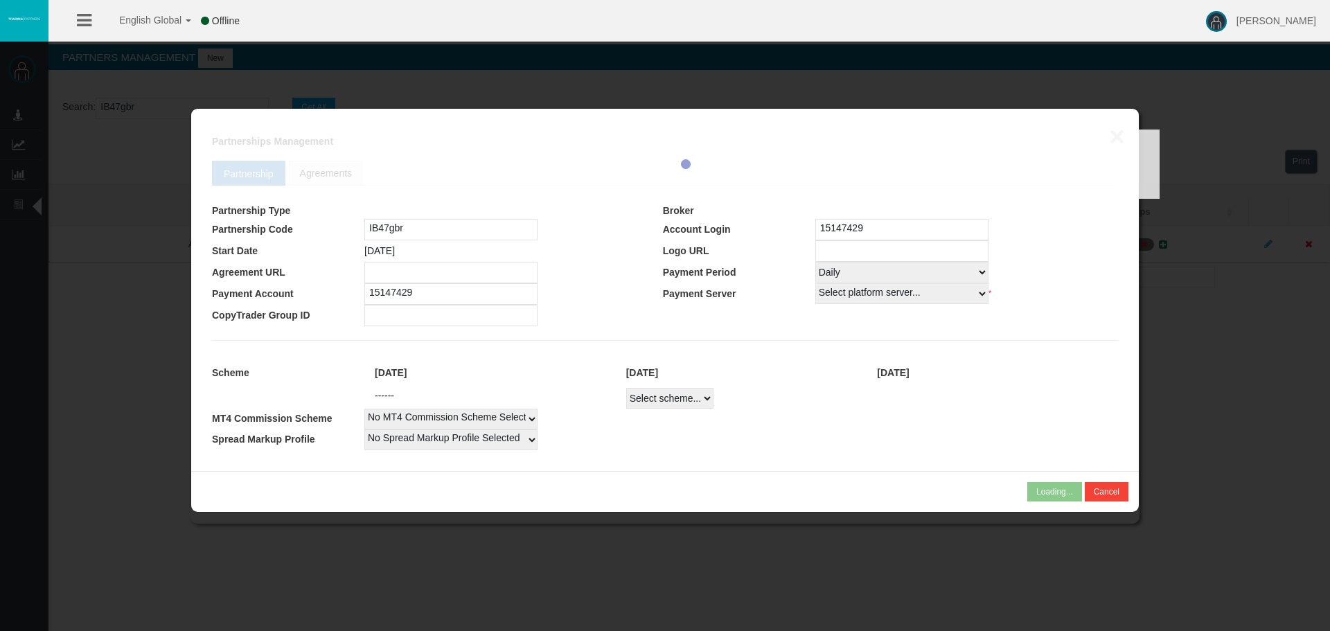
select select
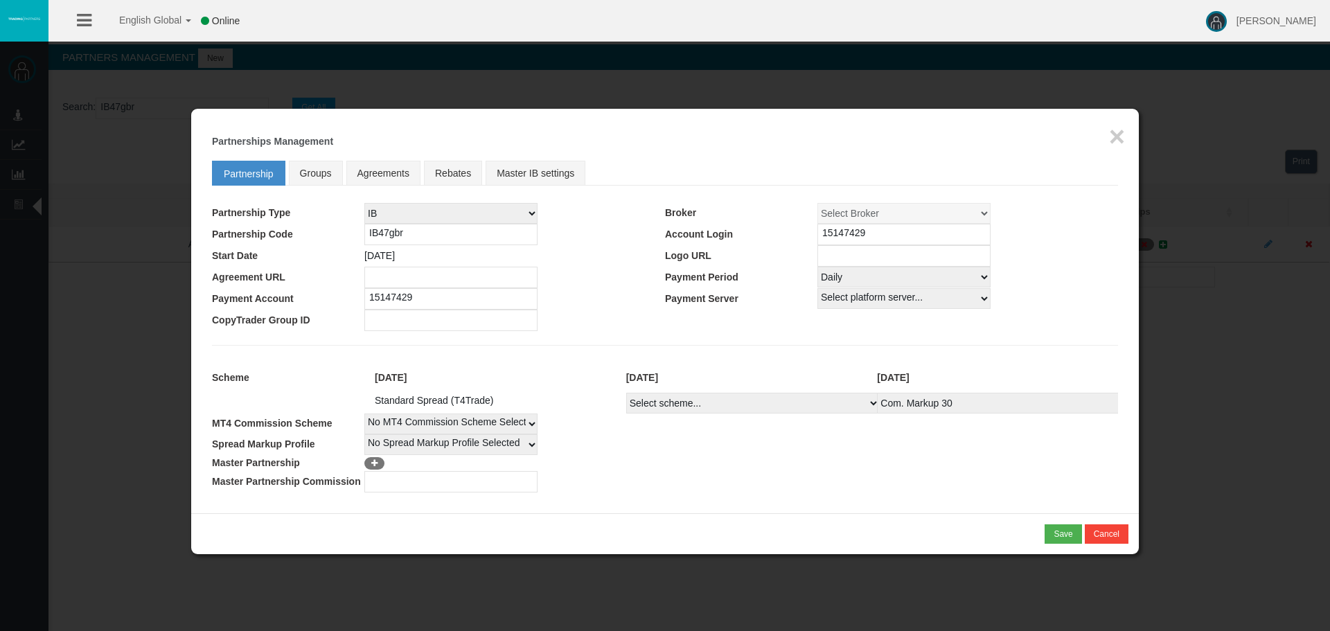
click at [951, 274] on select "Select Payment Period... None Daily Weekly Mid-Month Monthly" at bounding box center [903, 277] width 173 height 21
select select "0"
click at [817, 267] on select "Select Payment Period... None Daily Weekly Mid-Month Monthly" at bounding box center [903, 277] width 173 height 21
click at [988, 311] on td at bounding box center [891, 320] width 453 height 21
click at [1067, 544] on div "* You cannot combine MLM type of partnership with NSR type of scheme! Save Canc…" at bounding box center [665, 533] width 948 height 41
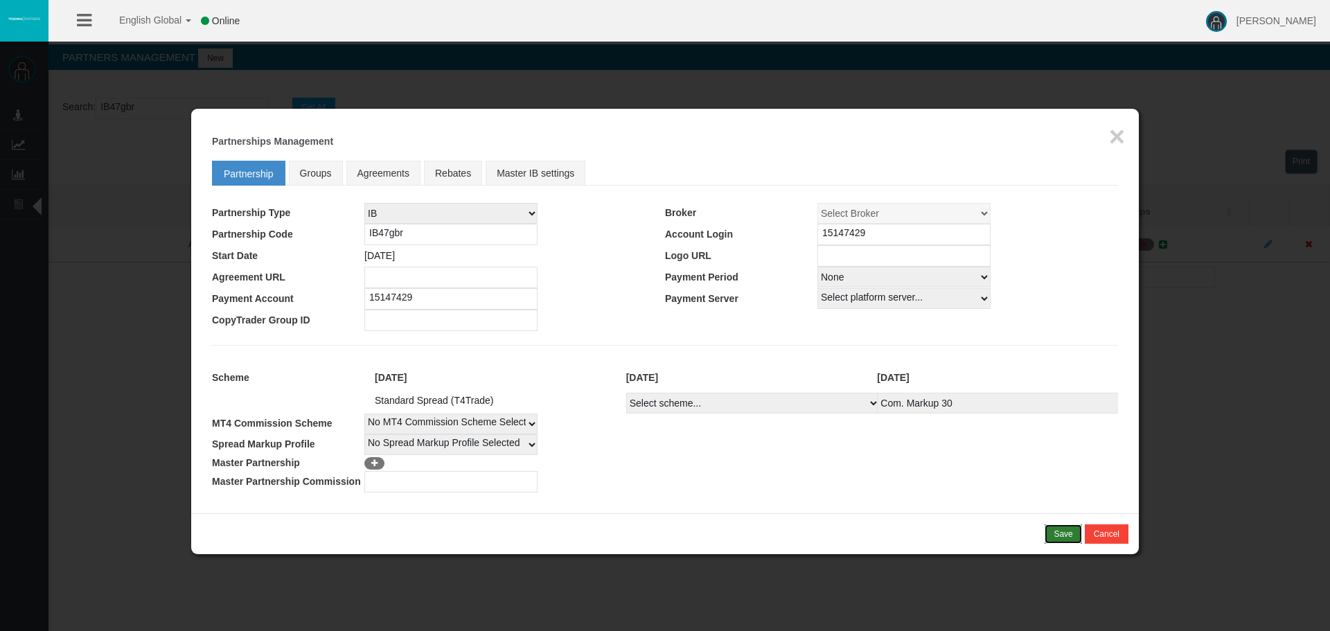
click at [1067, 534] on div "Save" at bounding box center [1063, 534] width 19 height 12
click at [1061, 531] on div "Confirm" at bounding box center [1058, 534] width 29 height 12
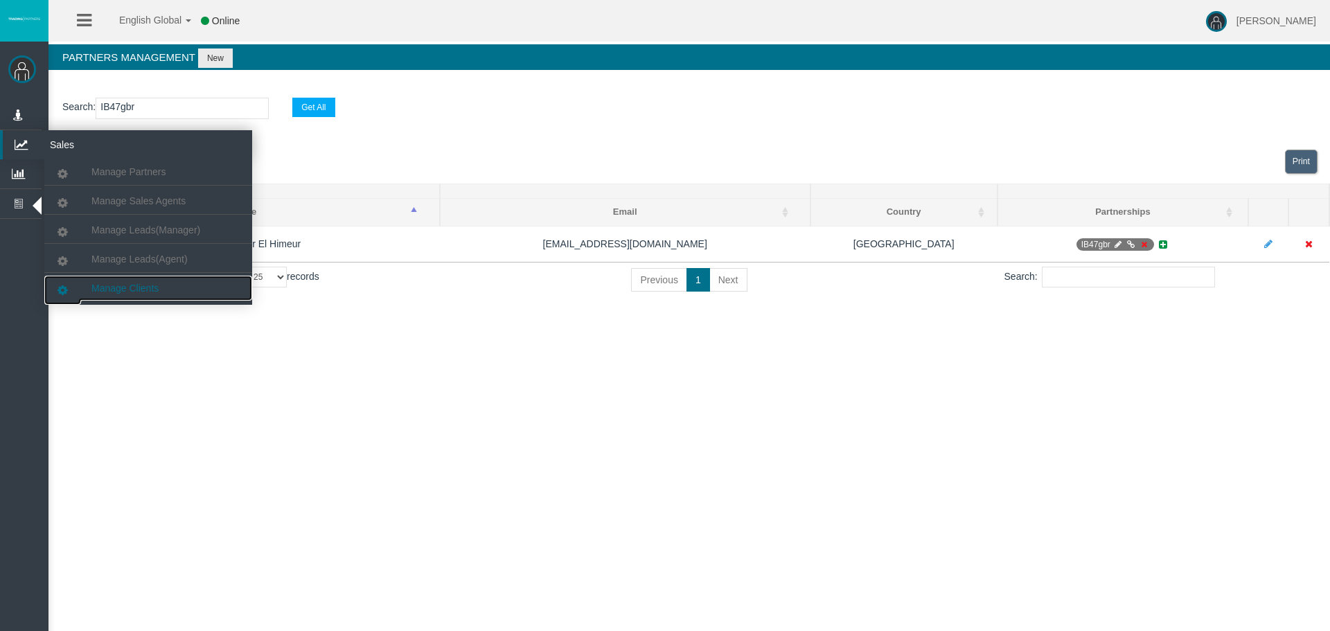
click at [128, 286] on span "Manage Clients" at bounding box center [124, 288] width 67 height 11
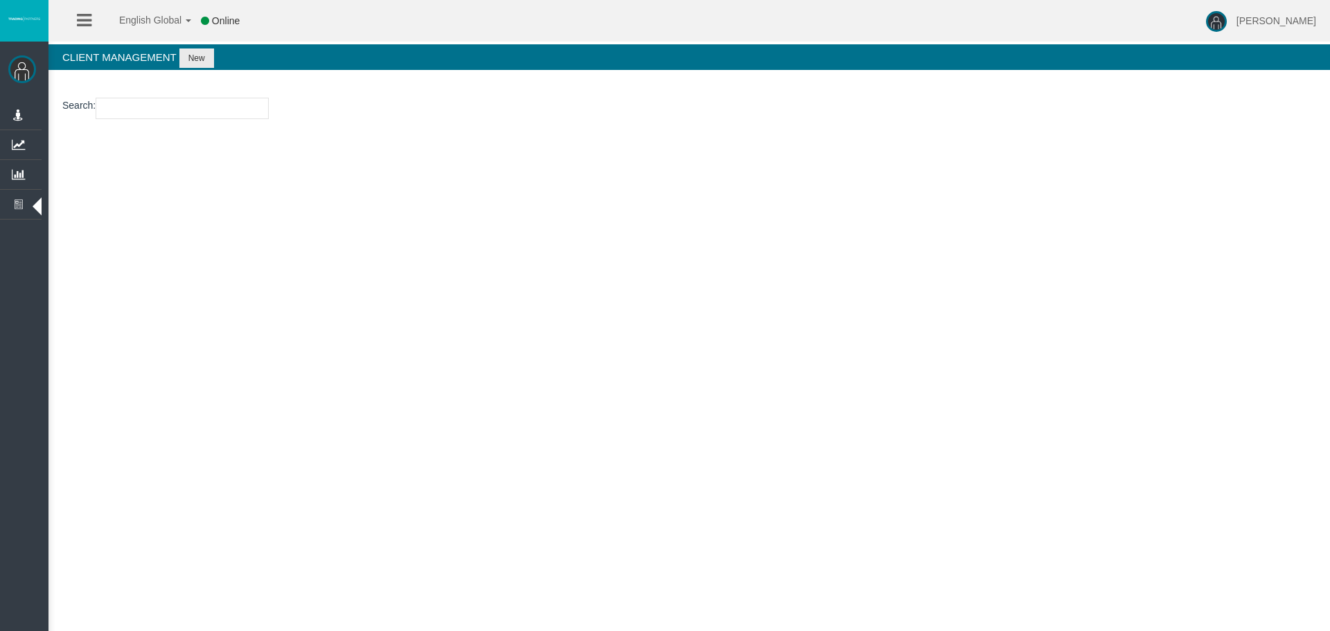
click at [155, 112] on input "number" at bounding box center [182, 108] width 173 height 21
paste input "19201537"
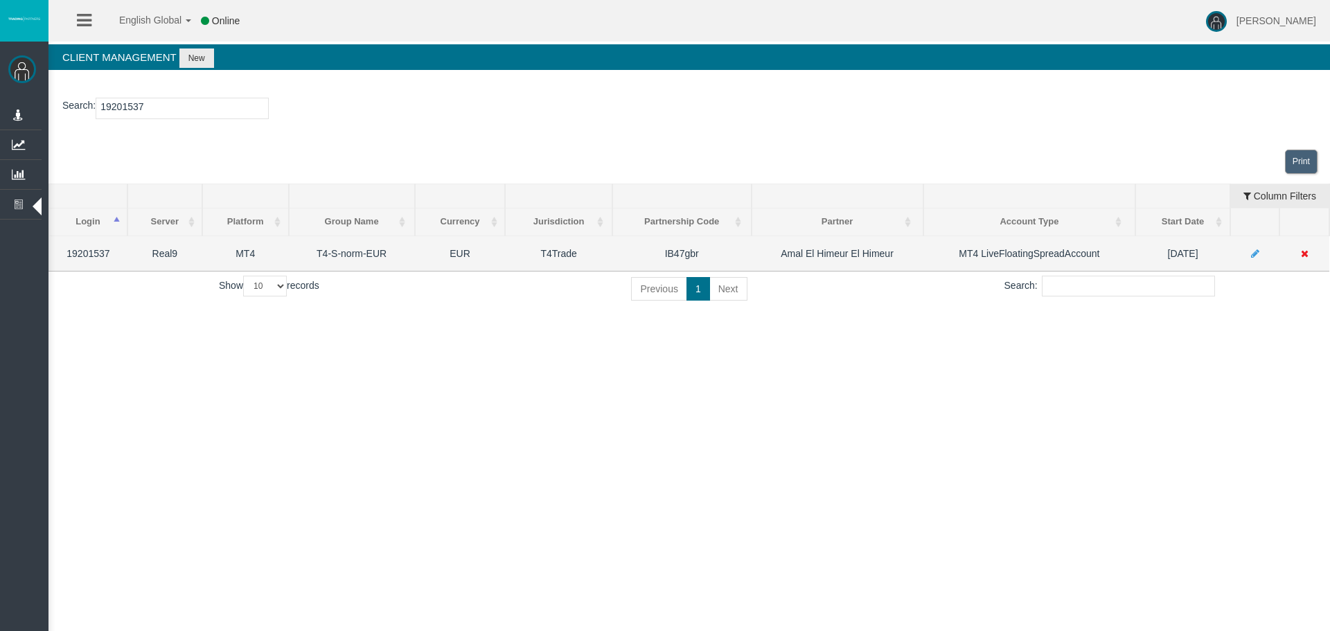
type input "19201537"
click at [1305, 256] on icon at bounding box center [1305, 254] width 8 height 10
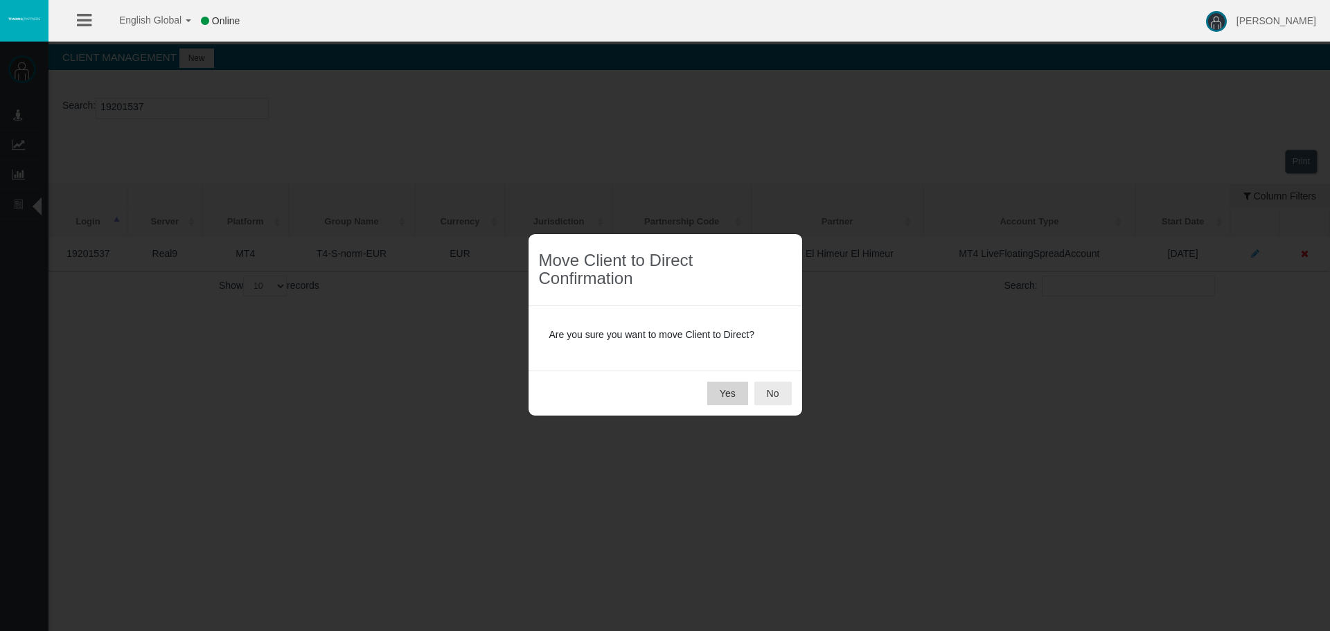
click at [734, 386] on button "Yes" at bounding box center [727, 394] width 41 height 24
